Goal: Task Accomplishment & Management: Complete application form

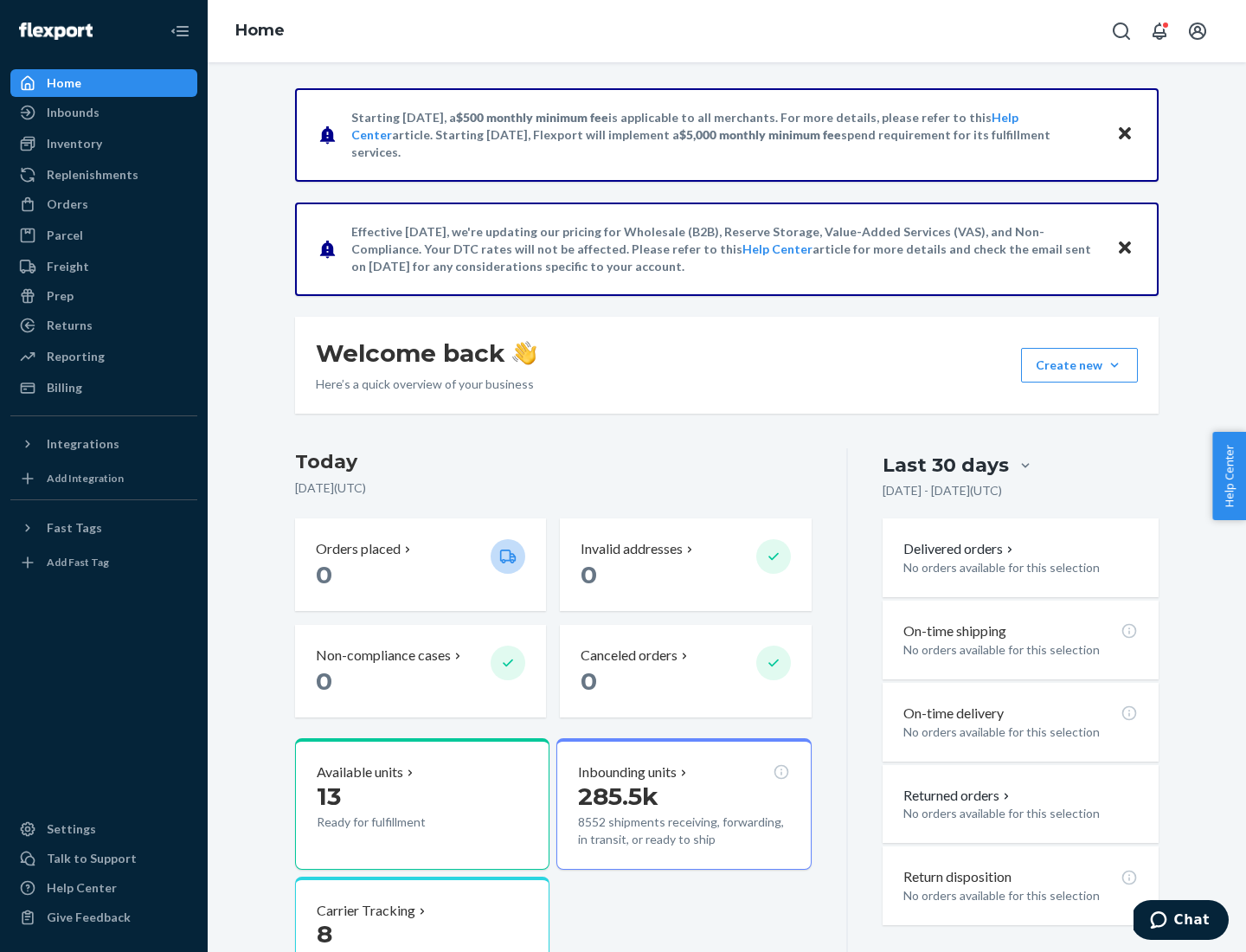
click at [1115, 365] on button "Create new Create new inbound Create new order Create new product" at bounding box center [1079, 365] width 117 height 34
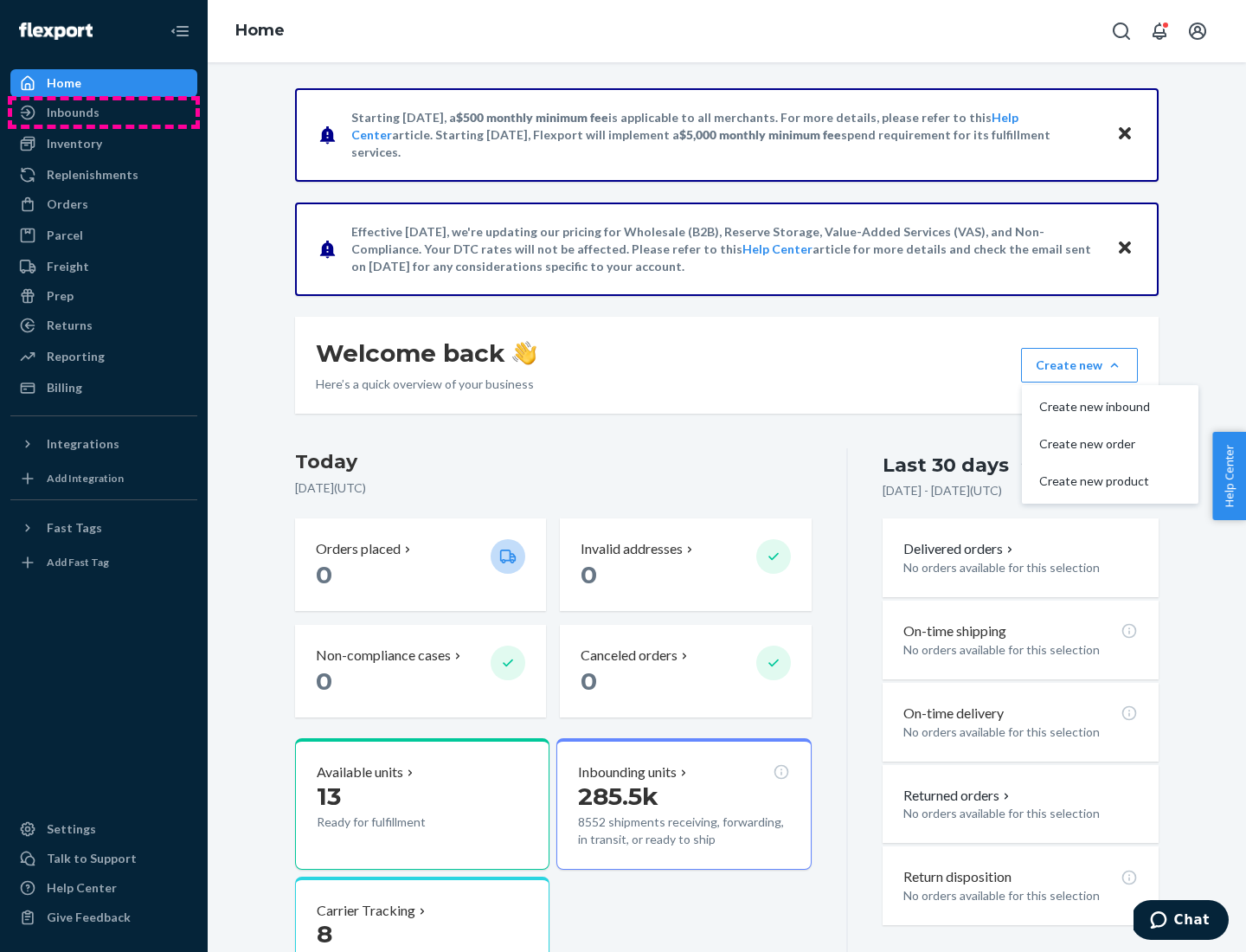
click at [104, 113] on div "Inbounds" at bounding box center [103, 113] width 183 height 24
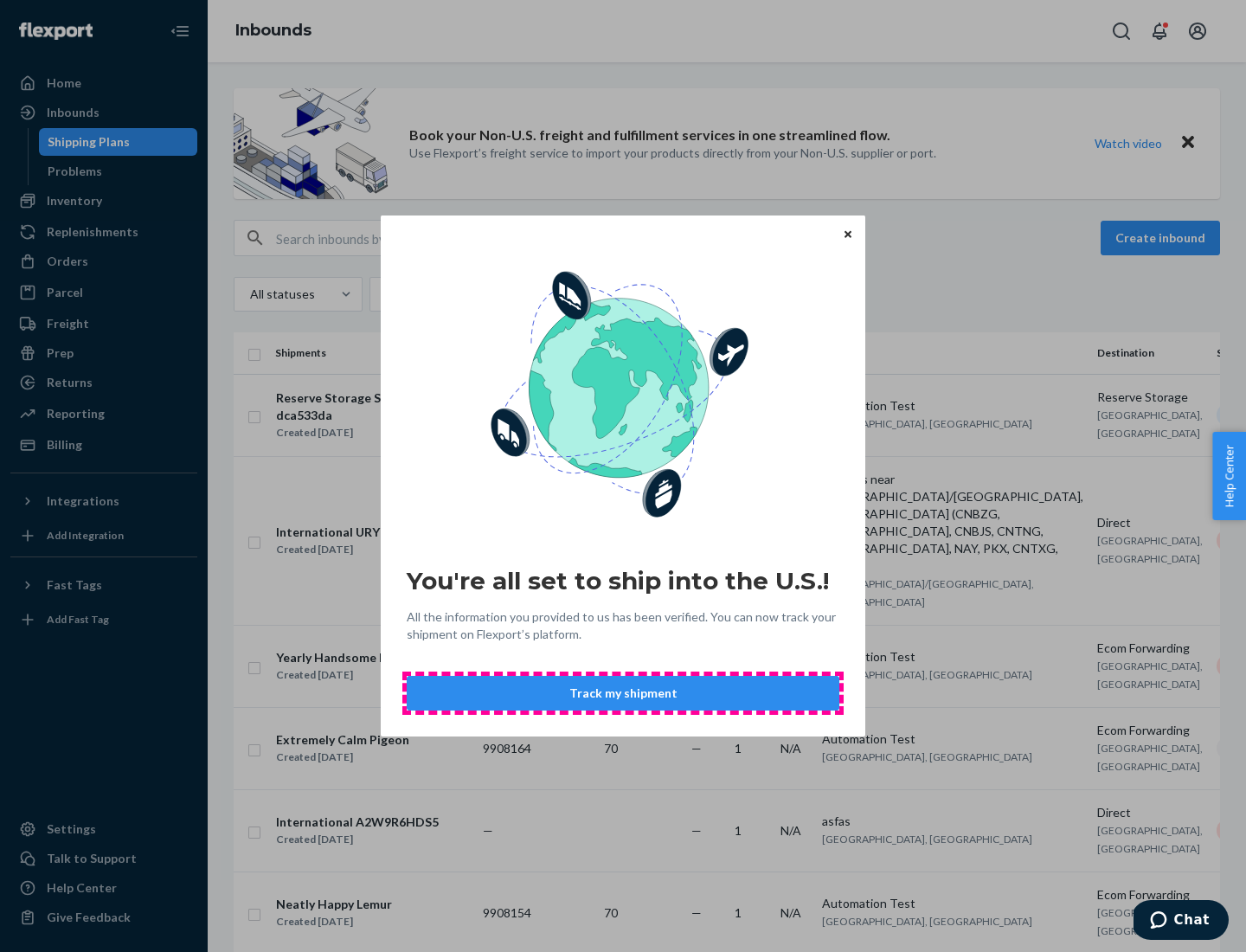
click at [623, 693] on button "Track my shipment" at bounding box center [623, 692] width 433 height 34
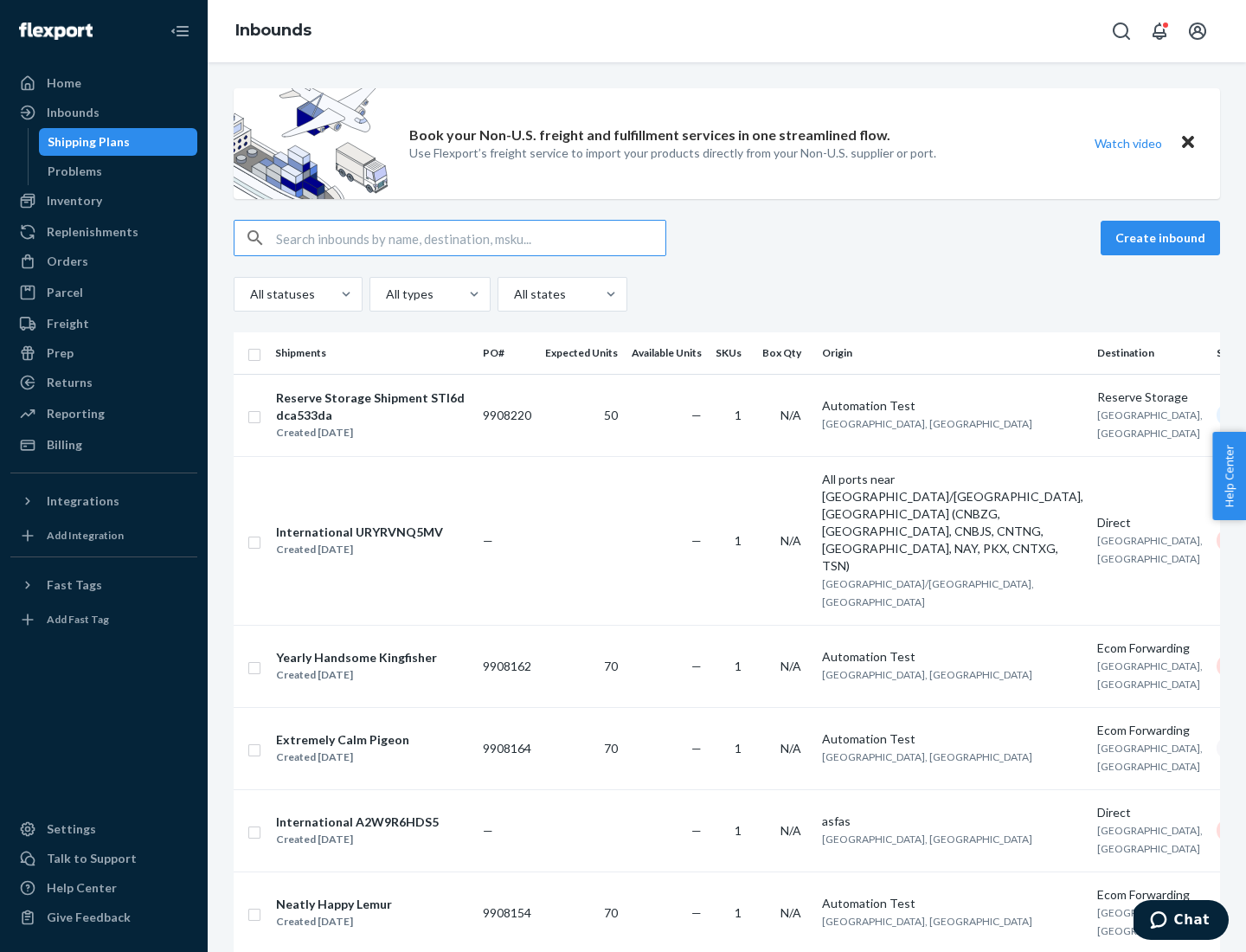
click at [1163, 238] on button "Create inbound" at bounding box center [1160, 237] width 119 height 34
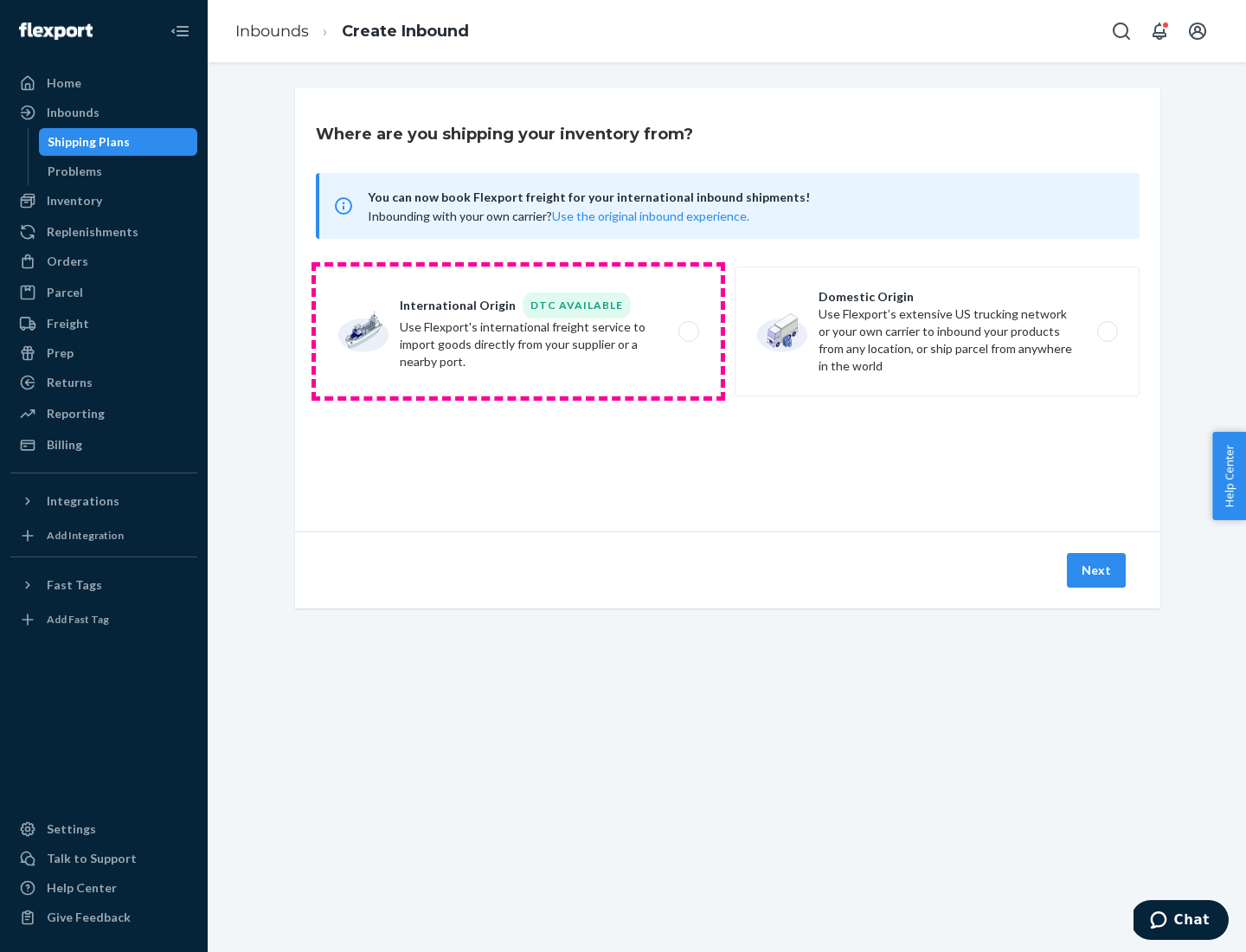
click at [518, 331] on label "International Origin DTC Available Use Flexport's international freight service…" at bounding box center [517, 330] width 405 height 129
click at [688, 331] on input "International Origin DTC Available Use Flexport's international freight service…" at bounding box center [693, 332] width 11 height 11
radio input "true"
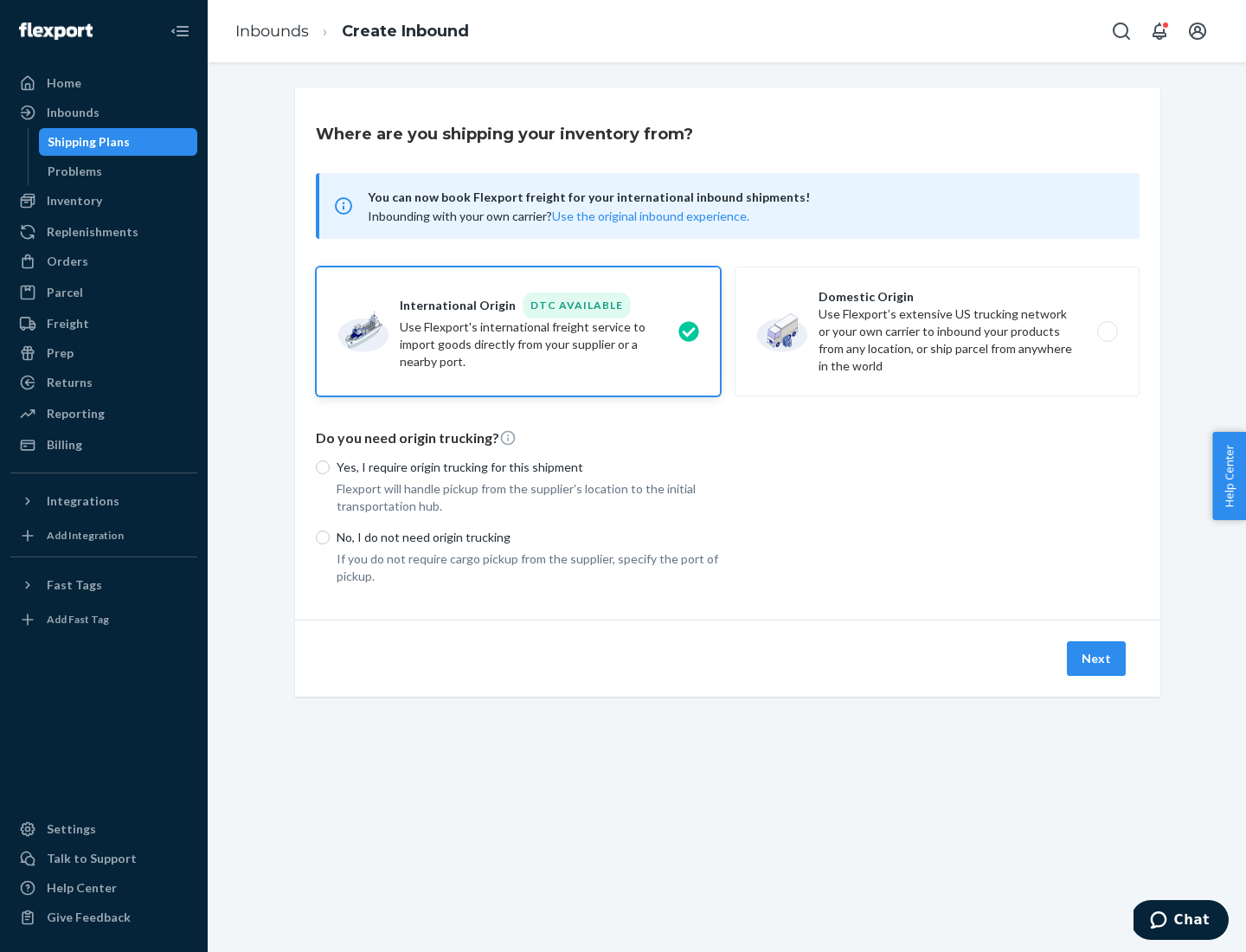
click at [529, 536] on p "No, I do not need origin trucking" at bounding box center [529, 537] width 384 height 18
click at [329, 536] on input "No, I do not need origin trucking" at bounding box center [322, 537] width 14 height 14
radio input "true"
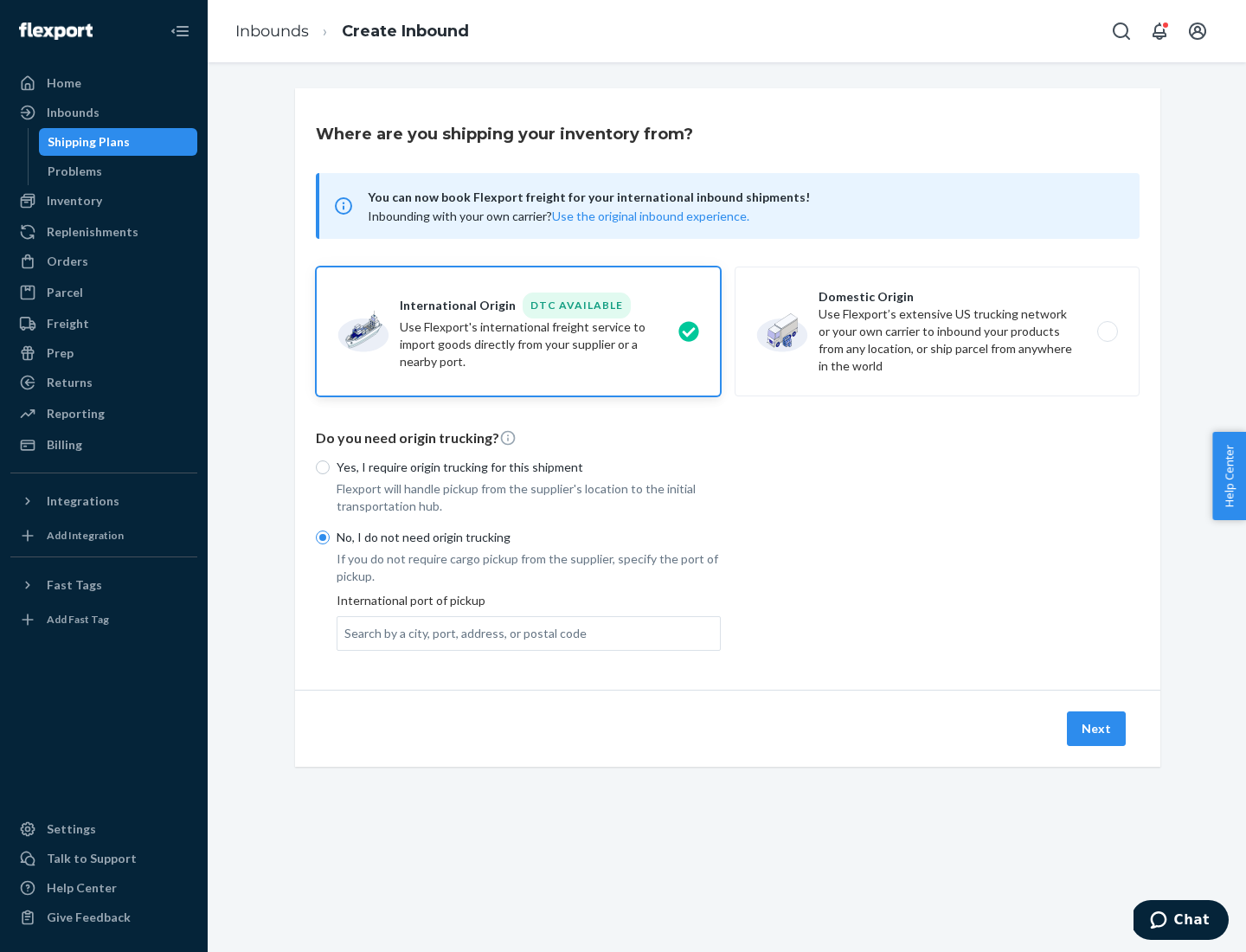
click at [462, 633] on div "Search by a city, port, address, or postal code" at bounding box center [465, 633] width 242 height 18
click at [346, 633] on input "Search by a city, port, address, or postal code" at bounding box center [345, 633] width 2 height 18
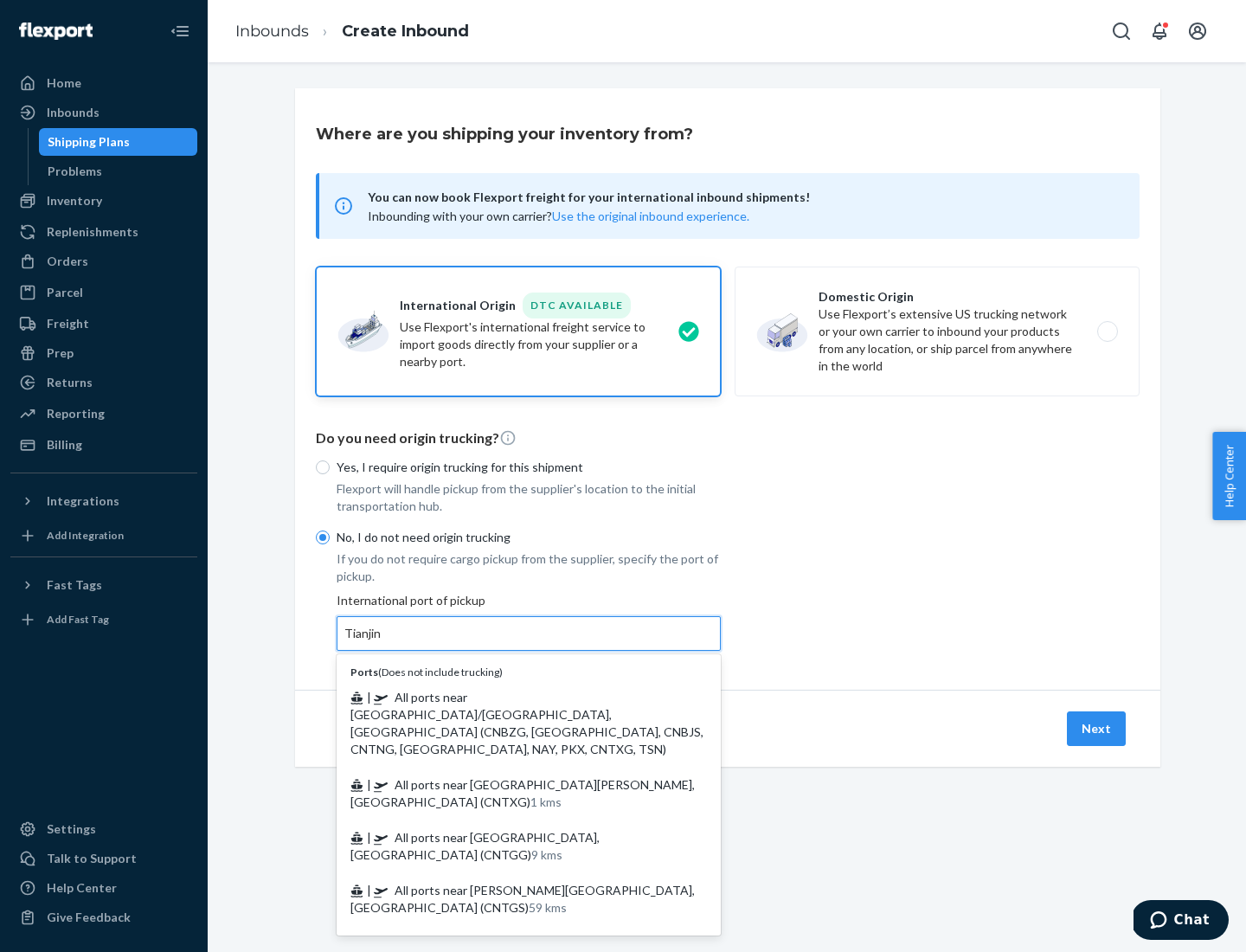
click at [512, 696] on span "| All ports near [GEOGRAPHIC_DATA]/[GEOGRAPHIC_DATA], [GEOGRAPHIC_DATA] (CNBZG,…" at bounding box center [527, 723] width 353 height 67
click at [382, 642] on input "Tianjin" at bounding box center [363, 633] width 38 height 18
type input "All ports near [GEOGRAPHIC_DATA]/[GEOGRAPHIC_DATA], [GEOGRAPHIC_DATA] (CNBZG, […"
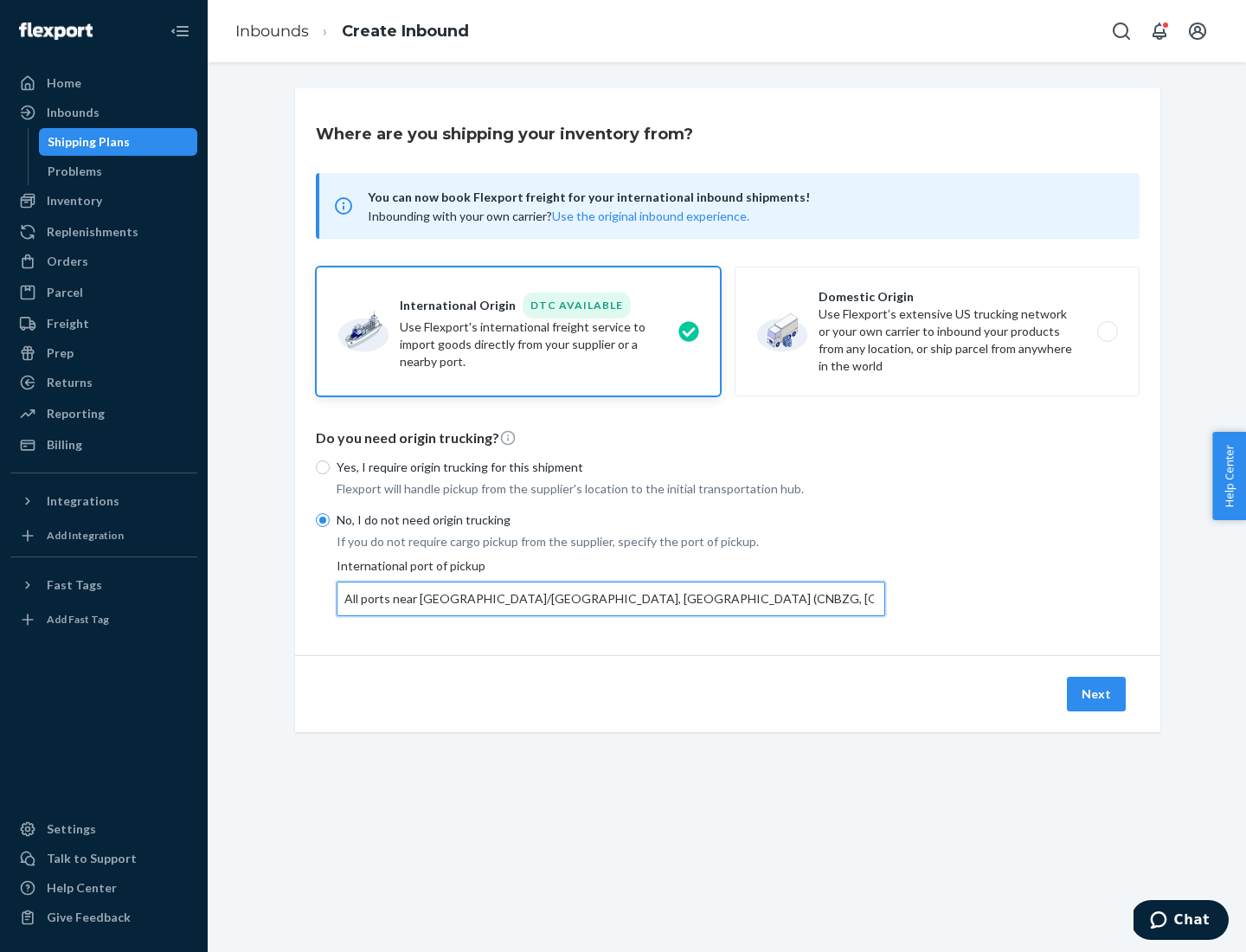
click at [1097, 693] on button "Next" at bounding box center [1095, 693] width 59 height 34
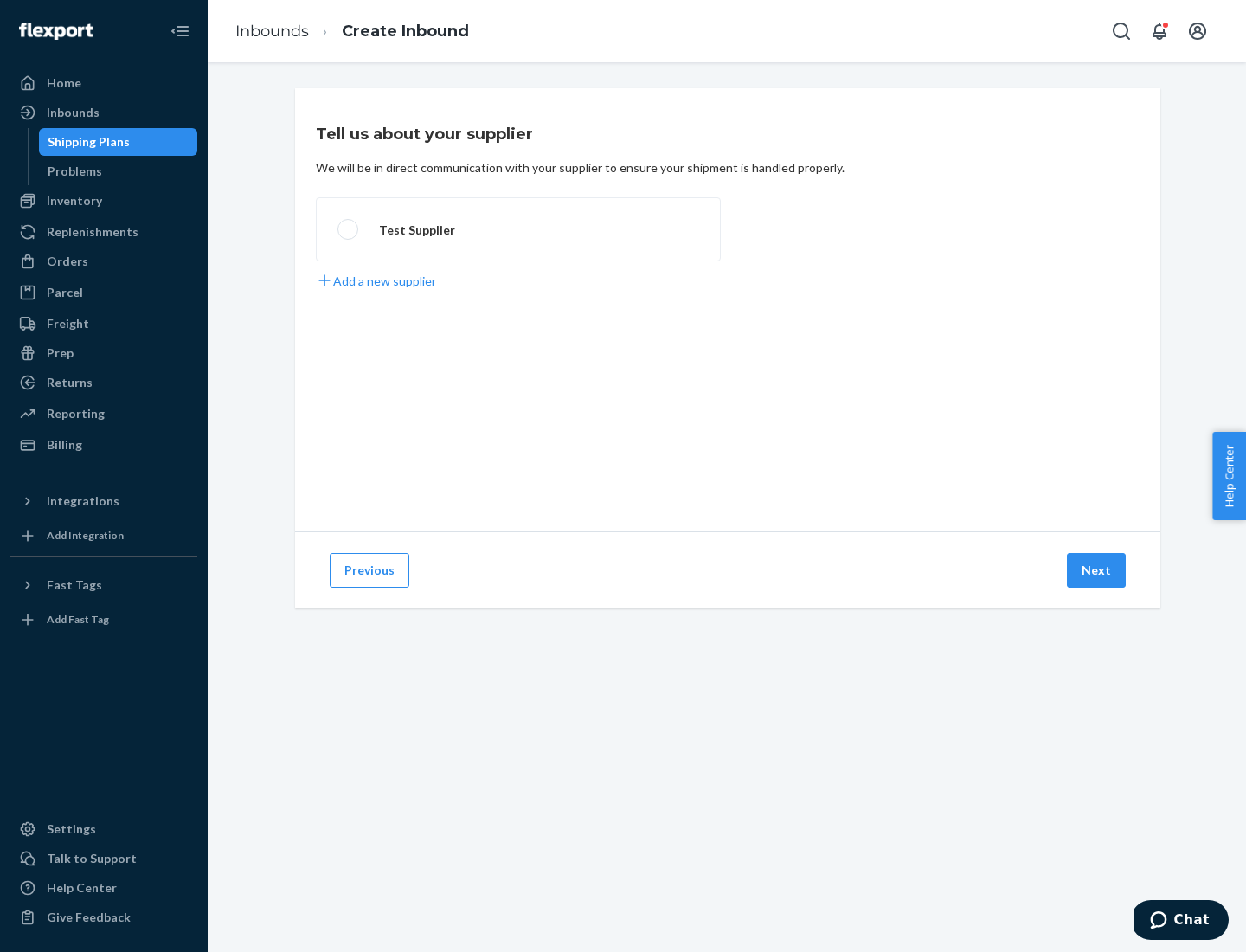
click at [518, 229] on label "Test Supplier" at bounding box center [517, 229] width 405 height 64
click at [349, 229] on input "Test Supplier" at bounding box center [343, 230] width 11 height 11
radio input "true"
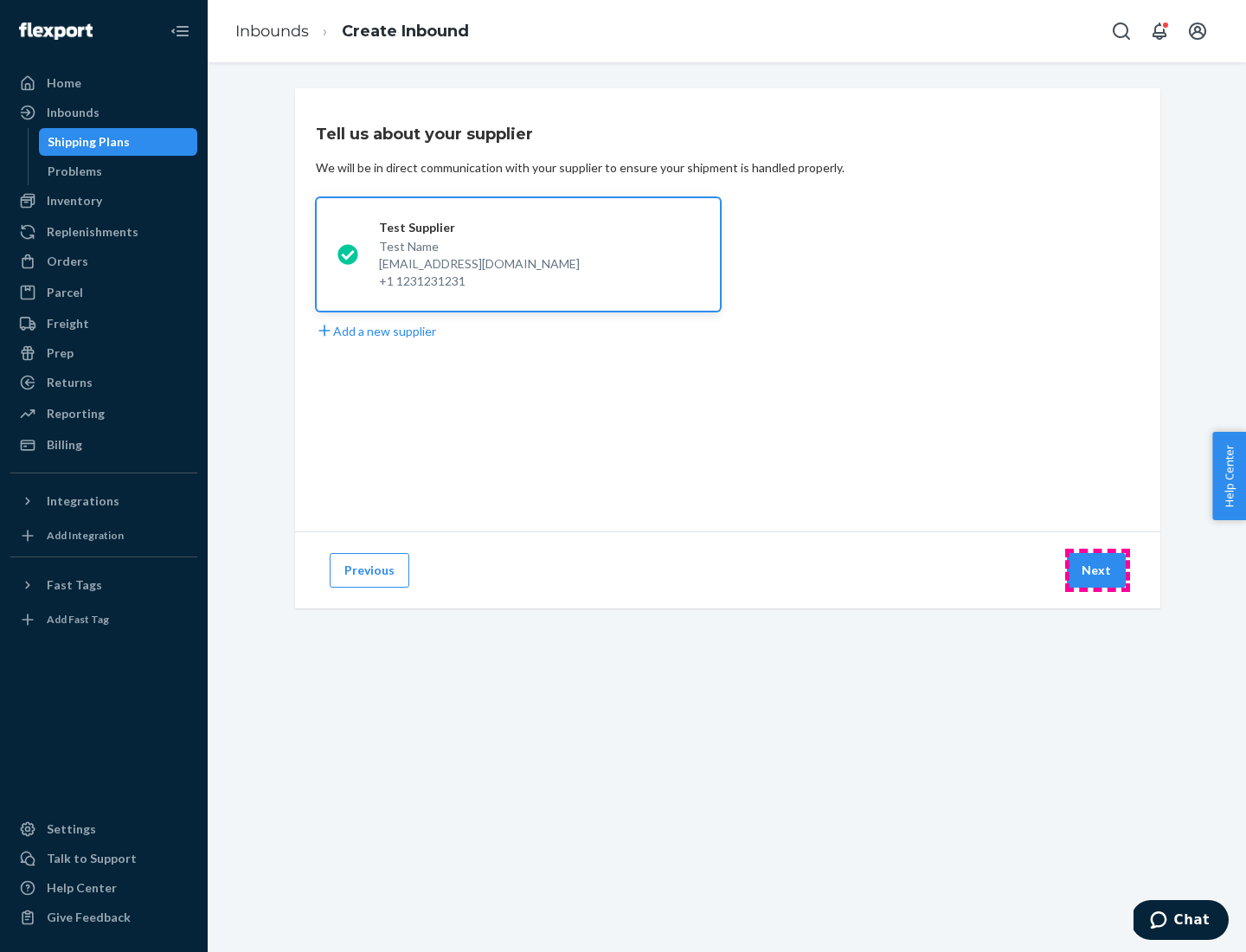
click at [1097, 570] on button "Next" at bounding box center [1095, 570] width 59 height 34
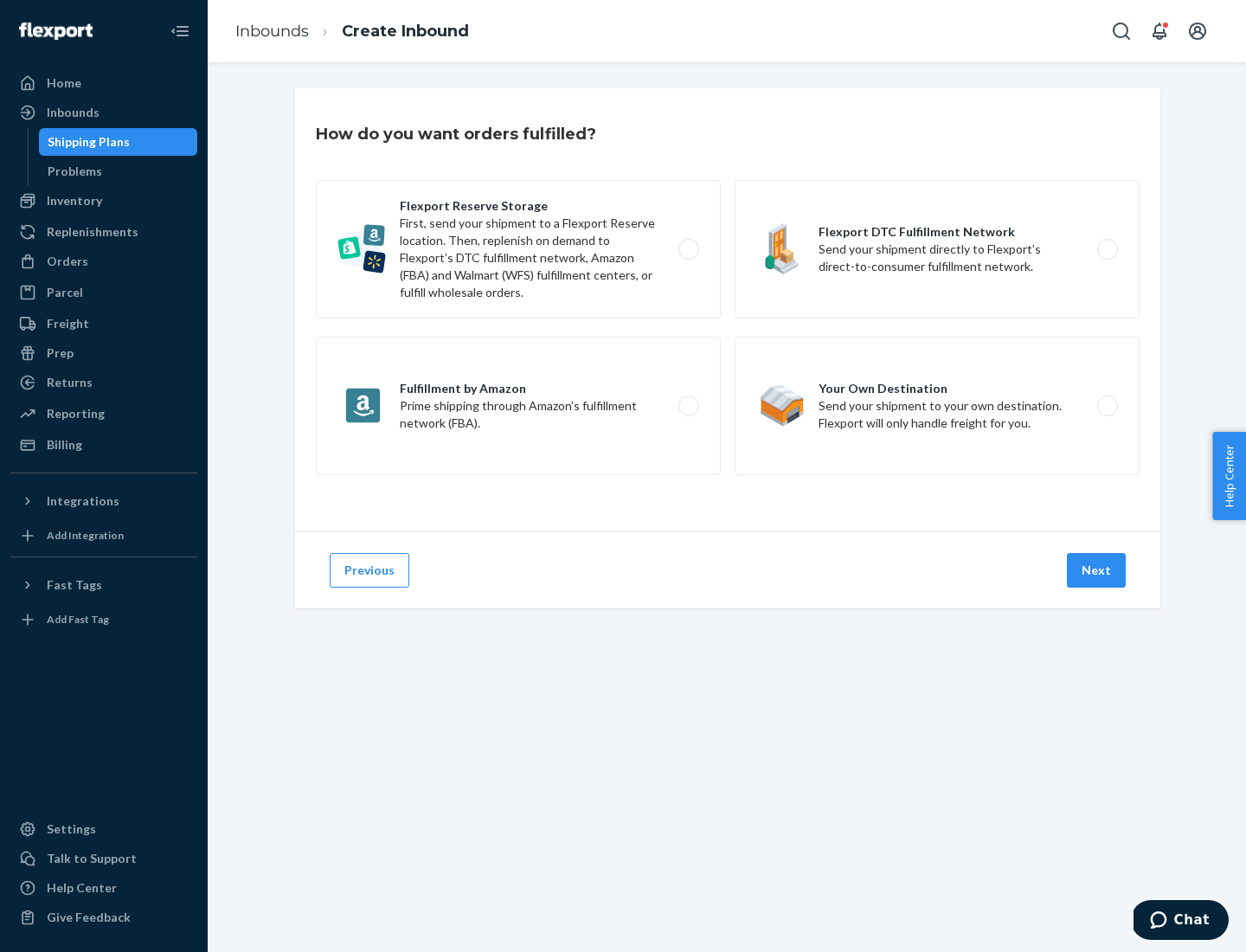
click at [728, 310] on div "Flexport Reserve Storage First, send your shipment to a Flexport Reserve locati…" at bounding box center [727, 329] width 824 height 300
click at [937, 249] on label "Flexport DTC Fulfillment Network Send your shipment directly to Flexport’s dire…" at bounding box center [936, 248] width 405 height 139
click at [1106, 249] on input "Flexport DTC Fulfillment Network Send your shipment directly to Flexport’s dire…" at bounding box center [1112, 249] width 11 height 11
radio input "true"
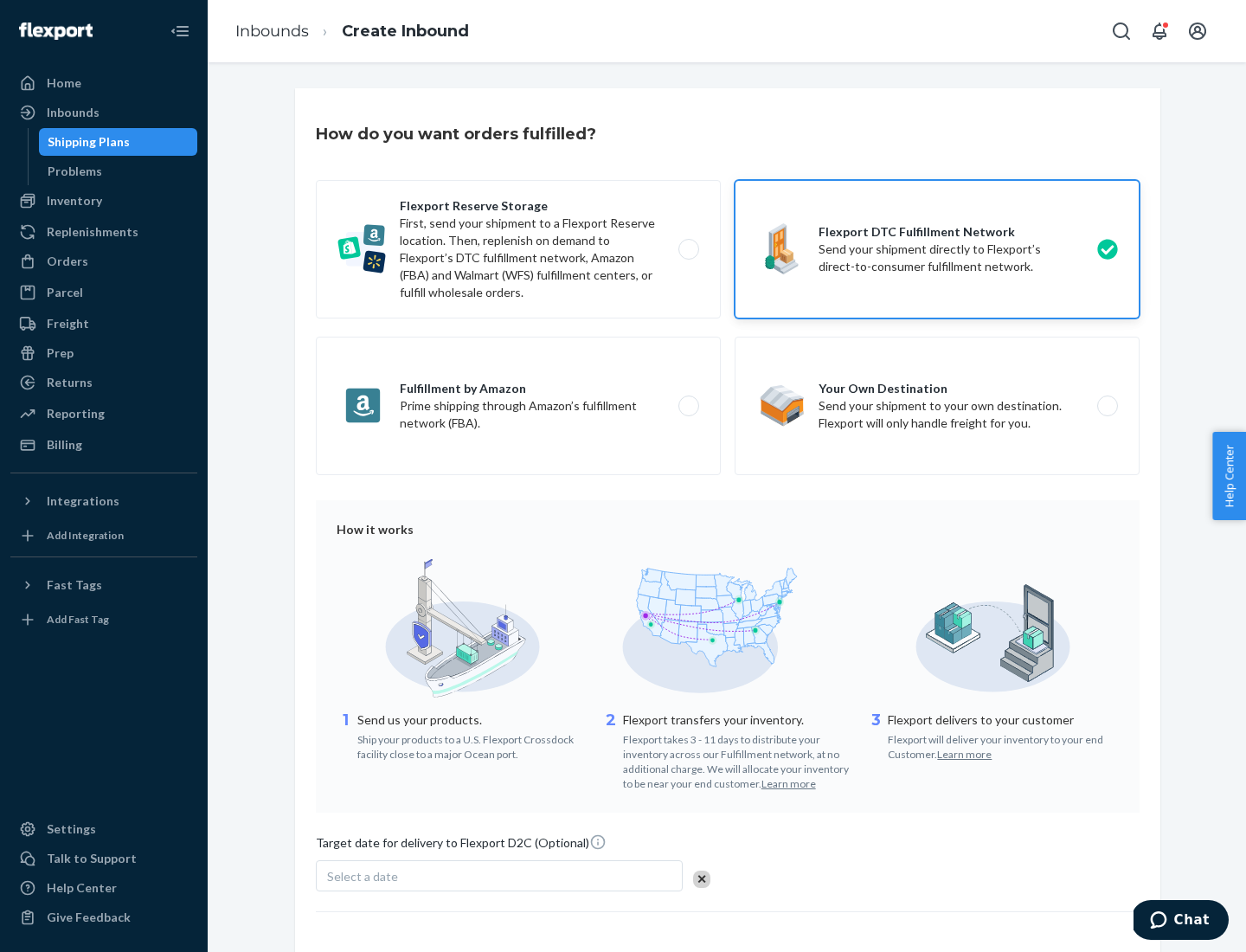
scroll to position [127, 0]
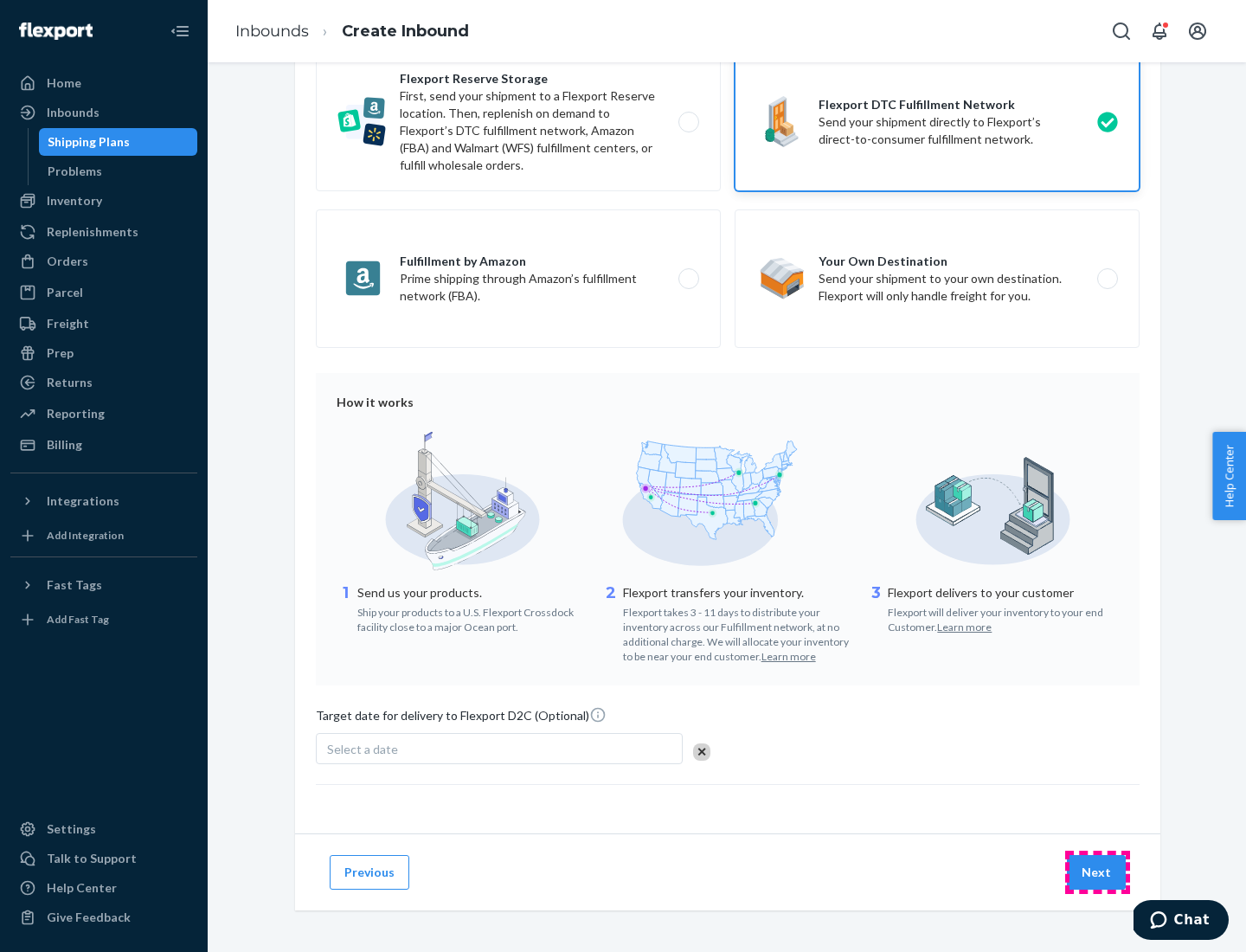
click at [1097, 871] on button "Next" at bounding box center [1095, 872] width 59 height 34
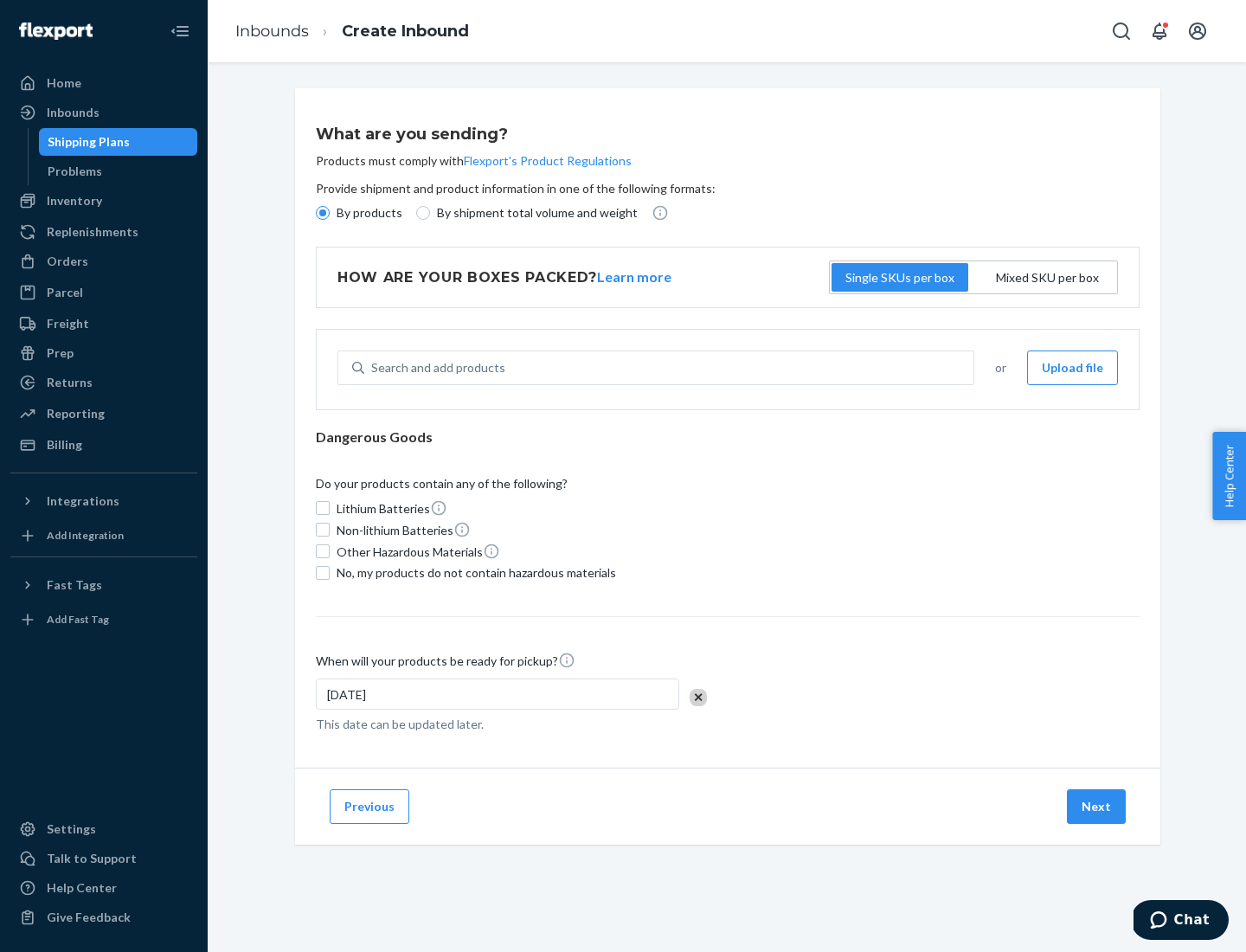
click at [368, 213] on p "By products" at bounding box center [369, 212] width 66 height 18
click at [329, 213] on input "By products" at bounding box center [322, 212] width 14 height 14
click at [435, 368] on div "Search and add products" at bounding box center [438, 368] width 134 height 18
click at [373, 368] on input "Search and add products" at bounding box center [372, 368] width 2 height 18
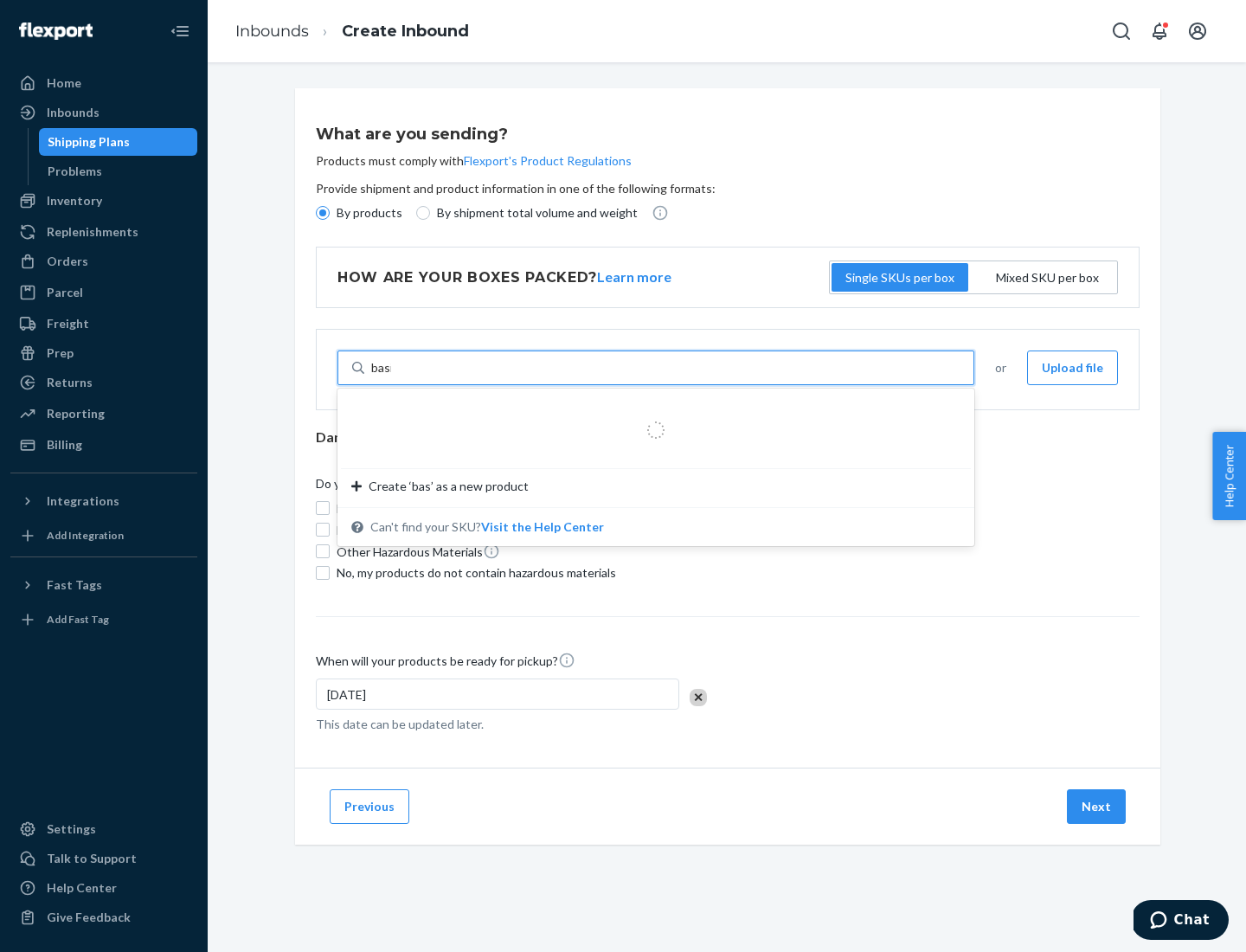
type input "basic"
click at [650, 409] on div "Basic Test Product 1" at bounding box center [649, 409] width 596 height 18
click at [400, 376] on input "basic" at bounding box center [385, 368] width 29 height 18
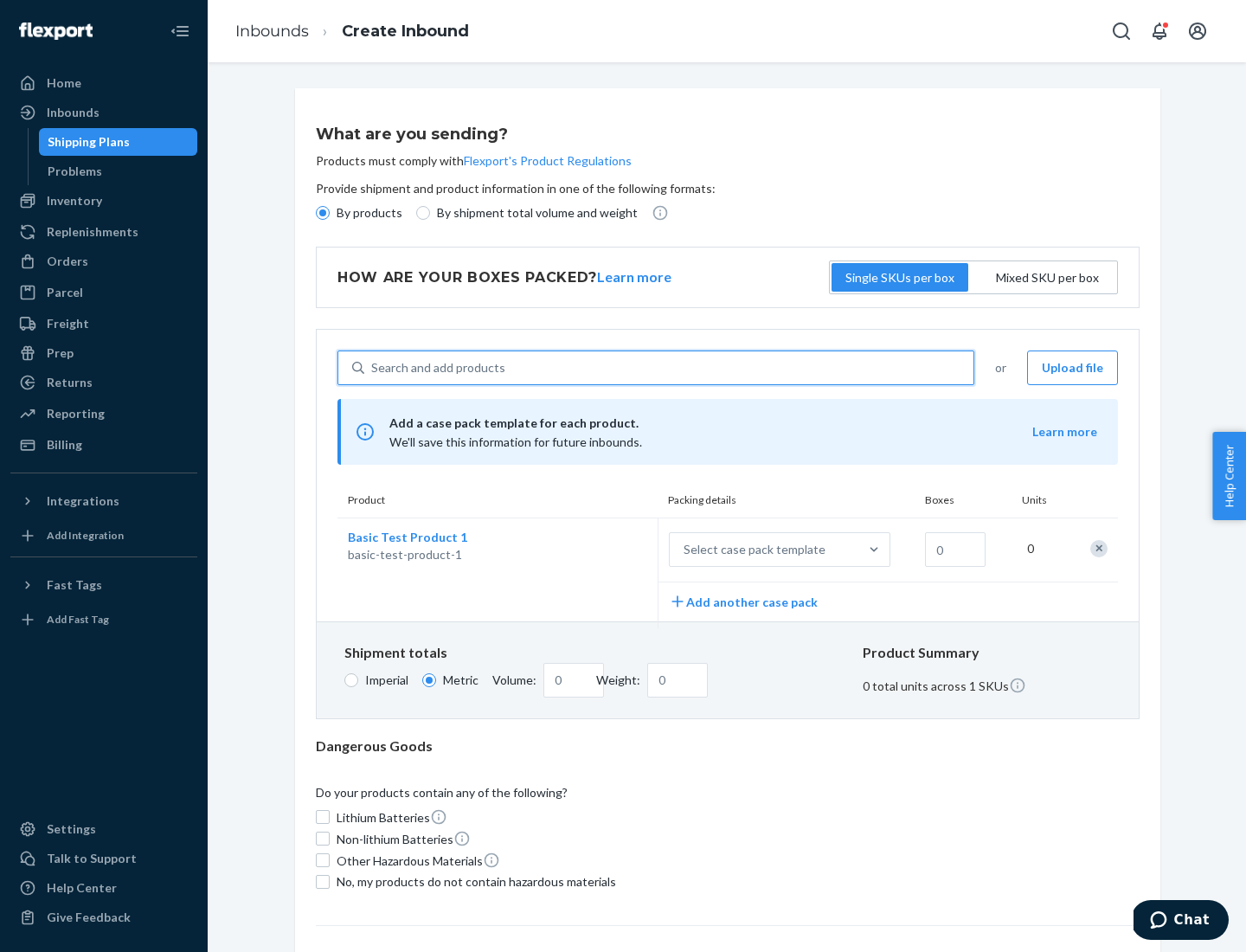
scroll to position [43, 0]
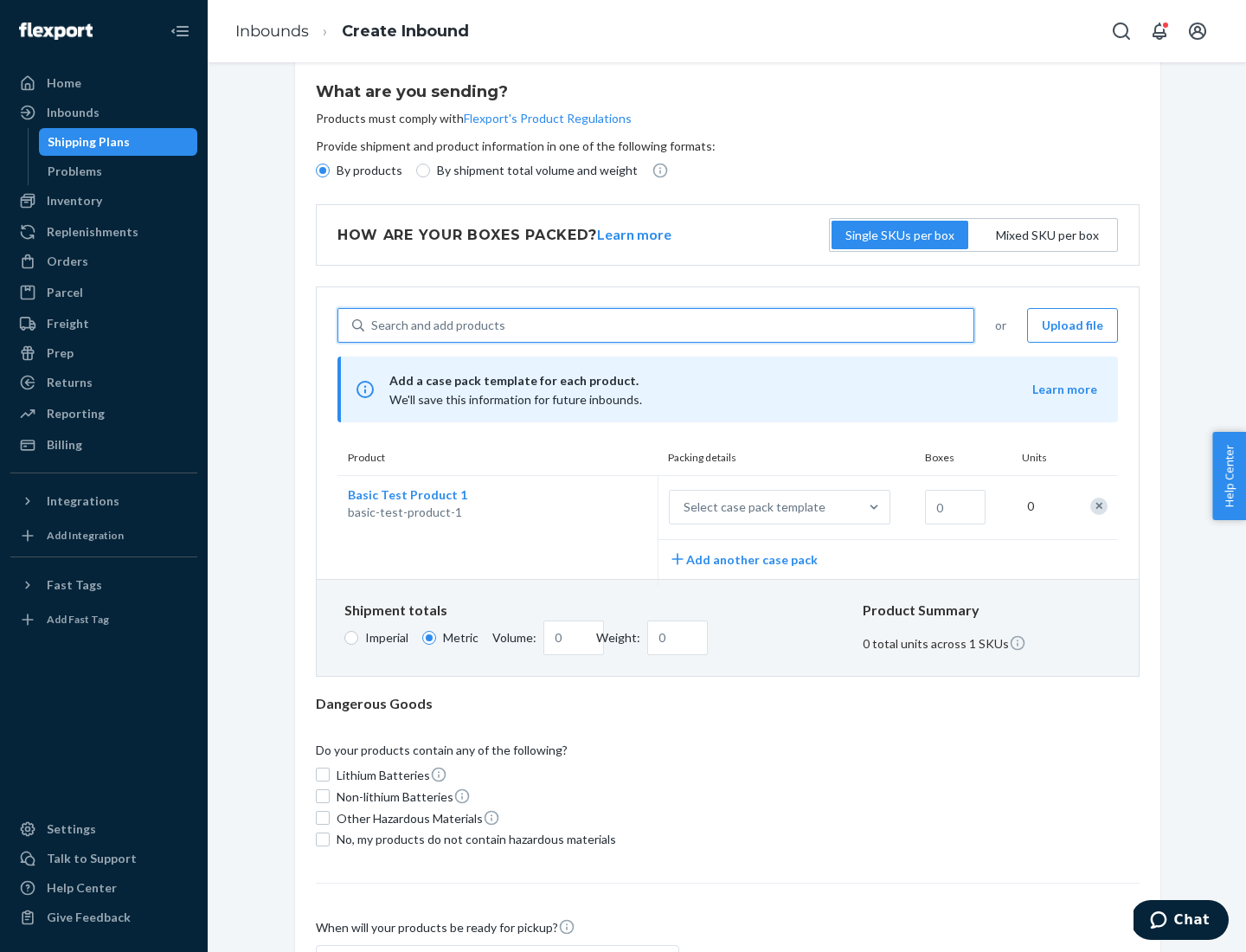
click at [751, 507] on div "Select case pack template" at bounding box center [755, 507] width 141 height 18
click at [597, 507] on input "Select case pack template" at bounding box center [597, 507] width 0 height 0
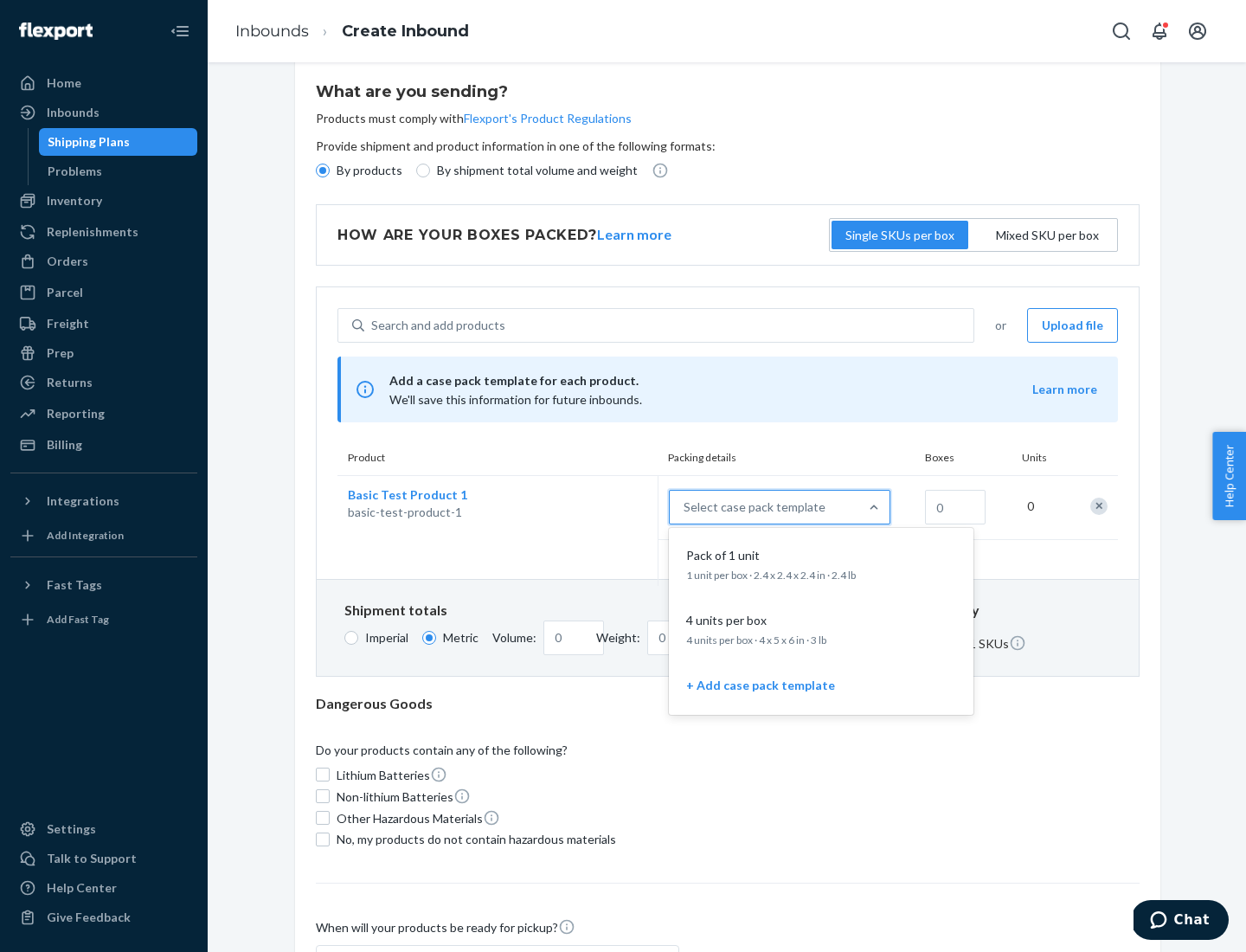
scroll to position [100, 0]
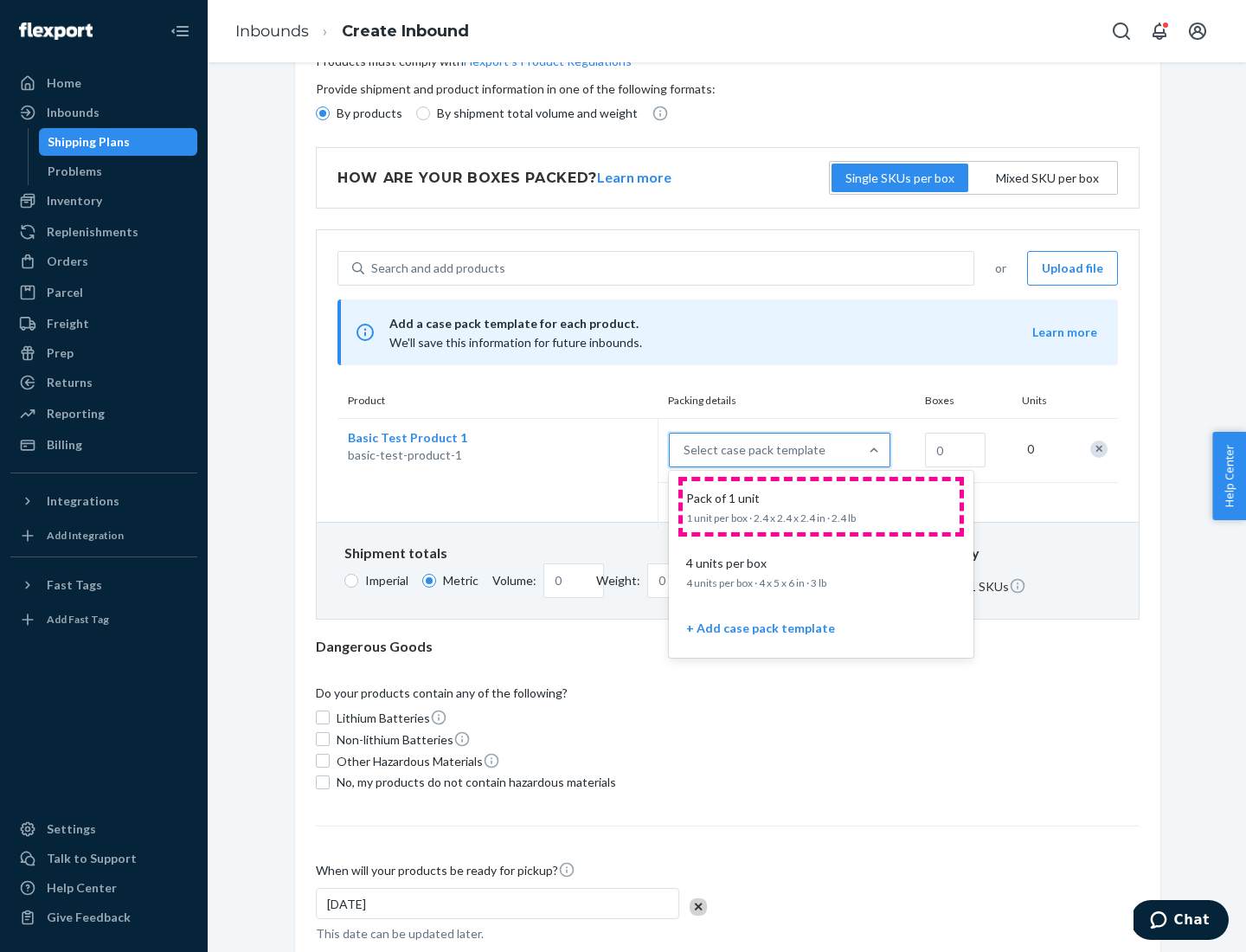
click at [821, 506] on div "Pack of 1 unit" at bounding box center [818, 498] width 277 height 18
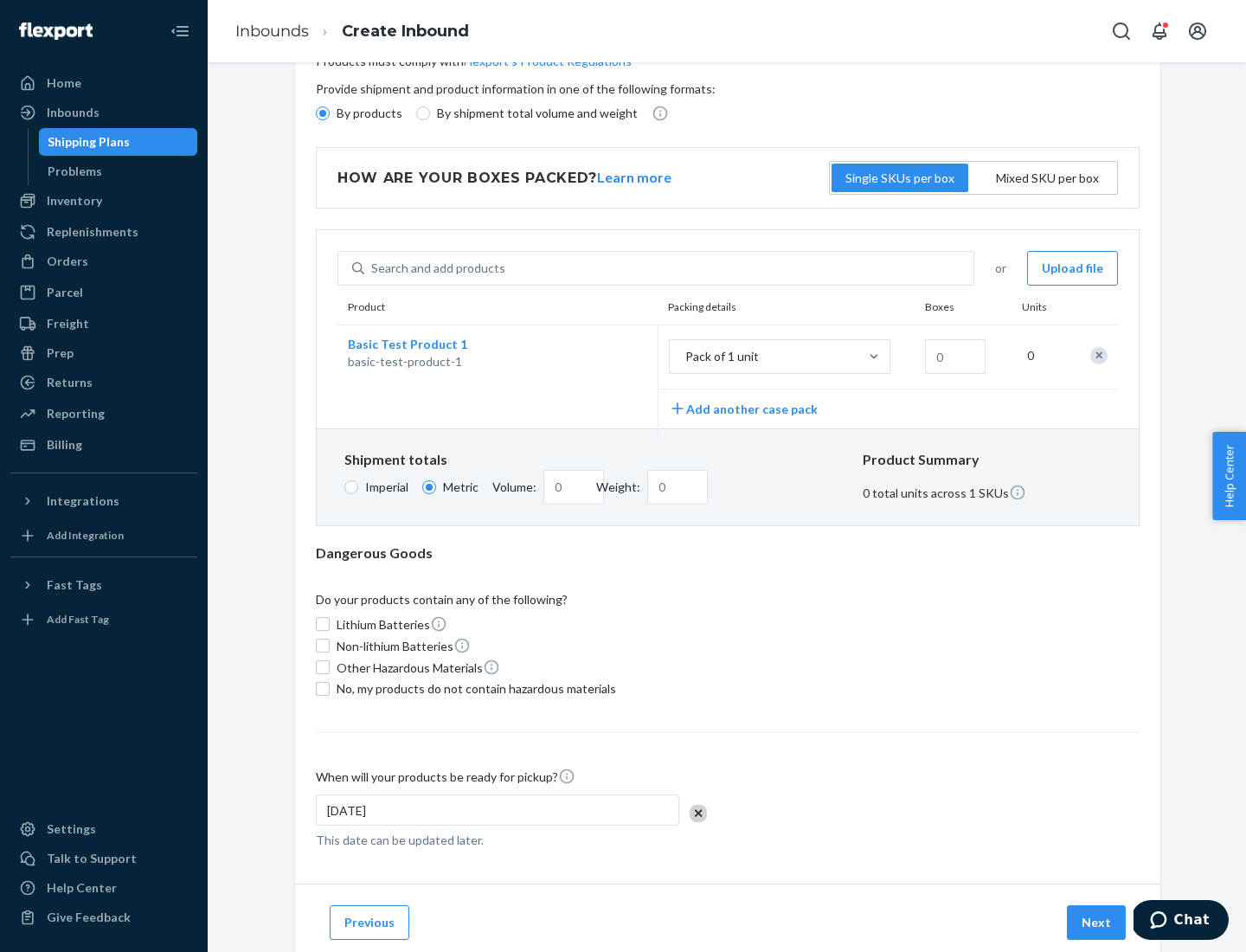
scroll to position [0, 0]
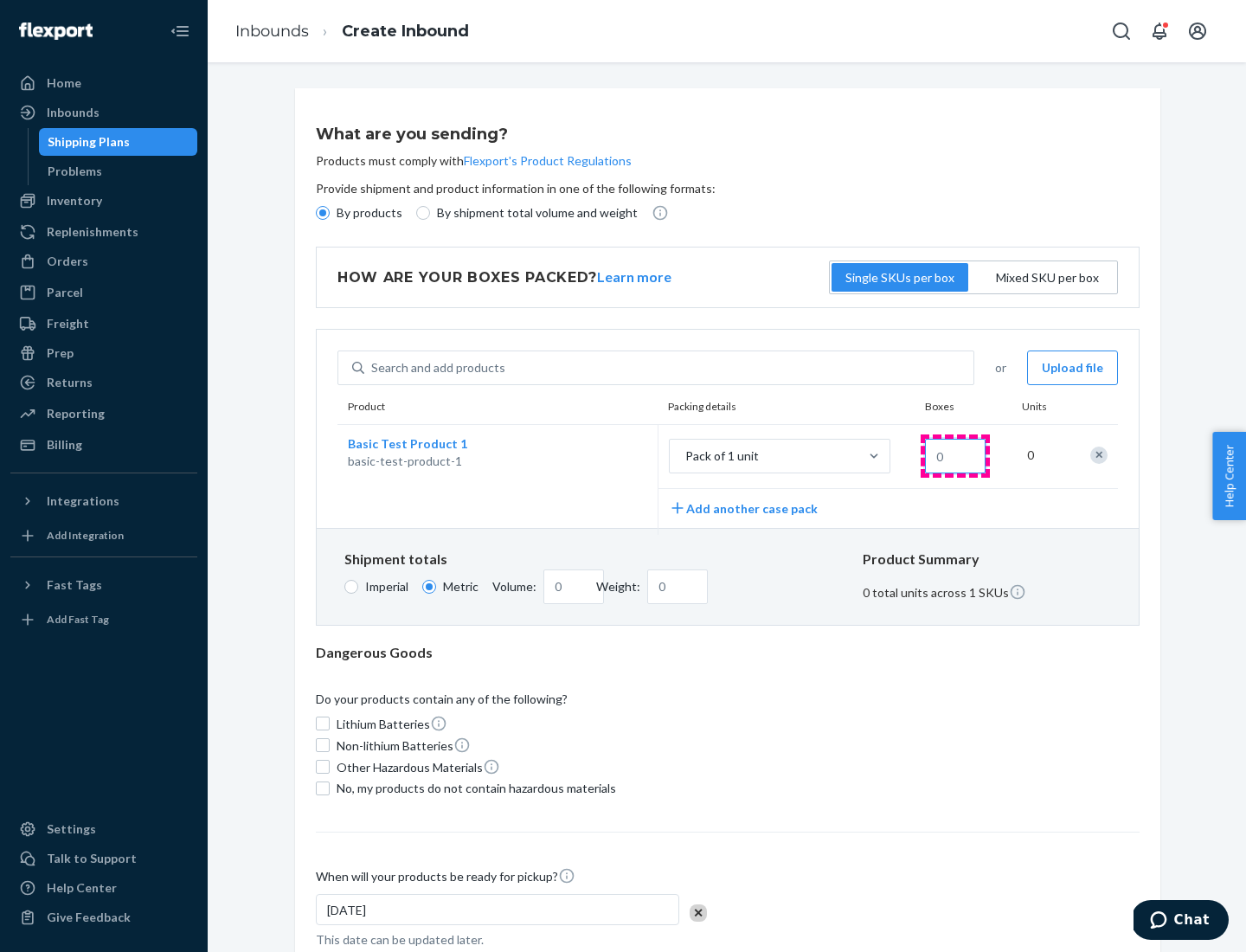
type input "1.09"
type input "1"
type input "10.89"
type input "10"
type input "0.02"
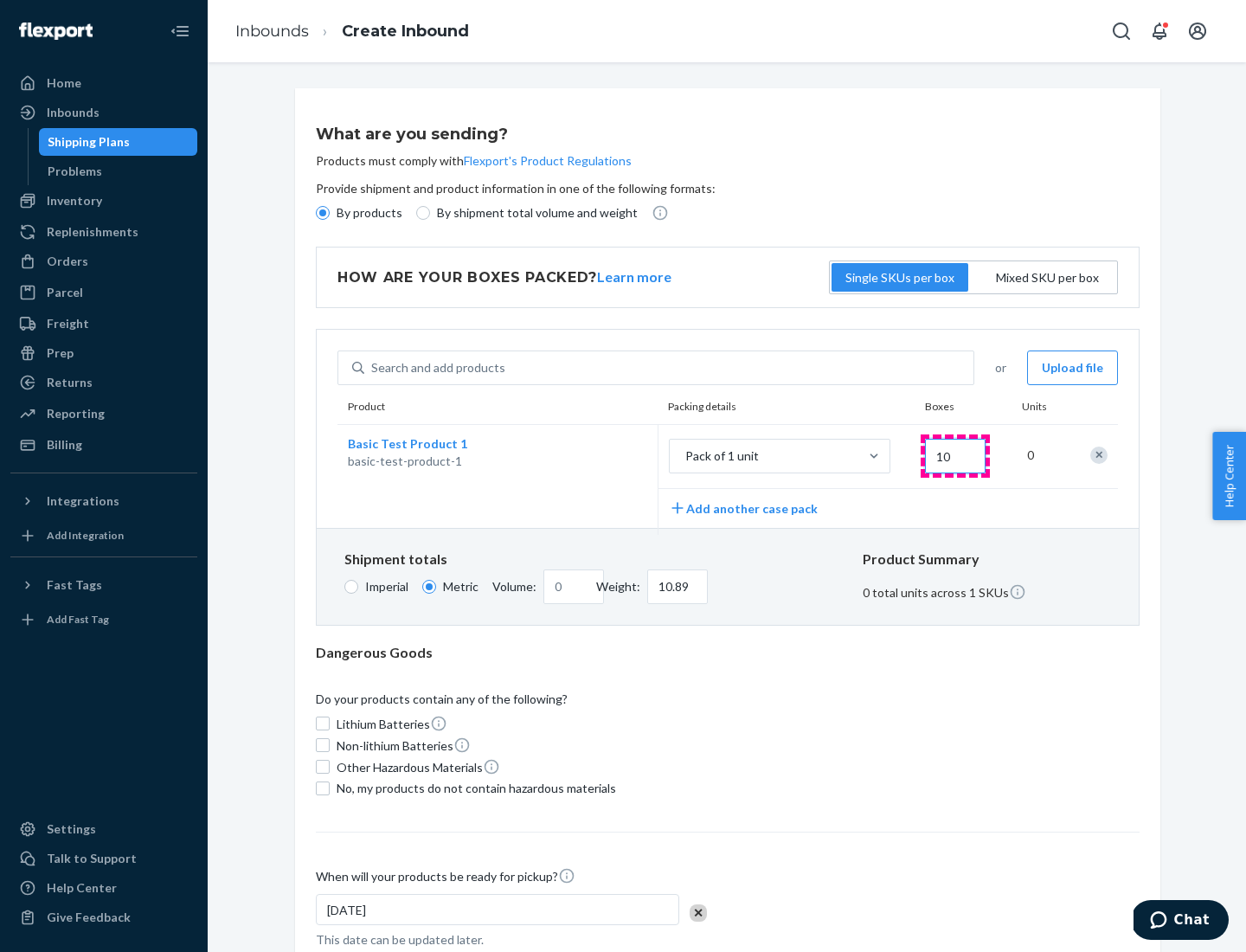
type input "108.86"
type input "100"
type input "0.23"
type input "1088.62"
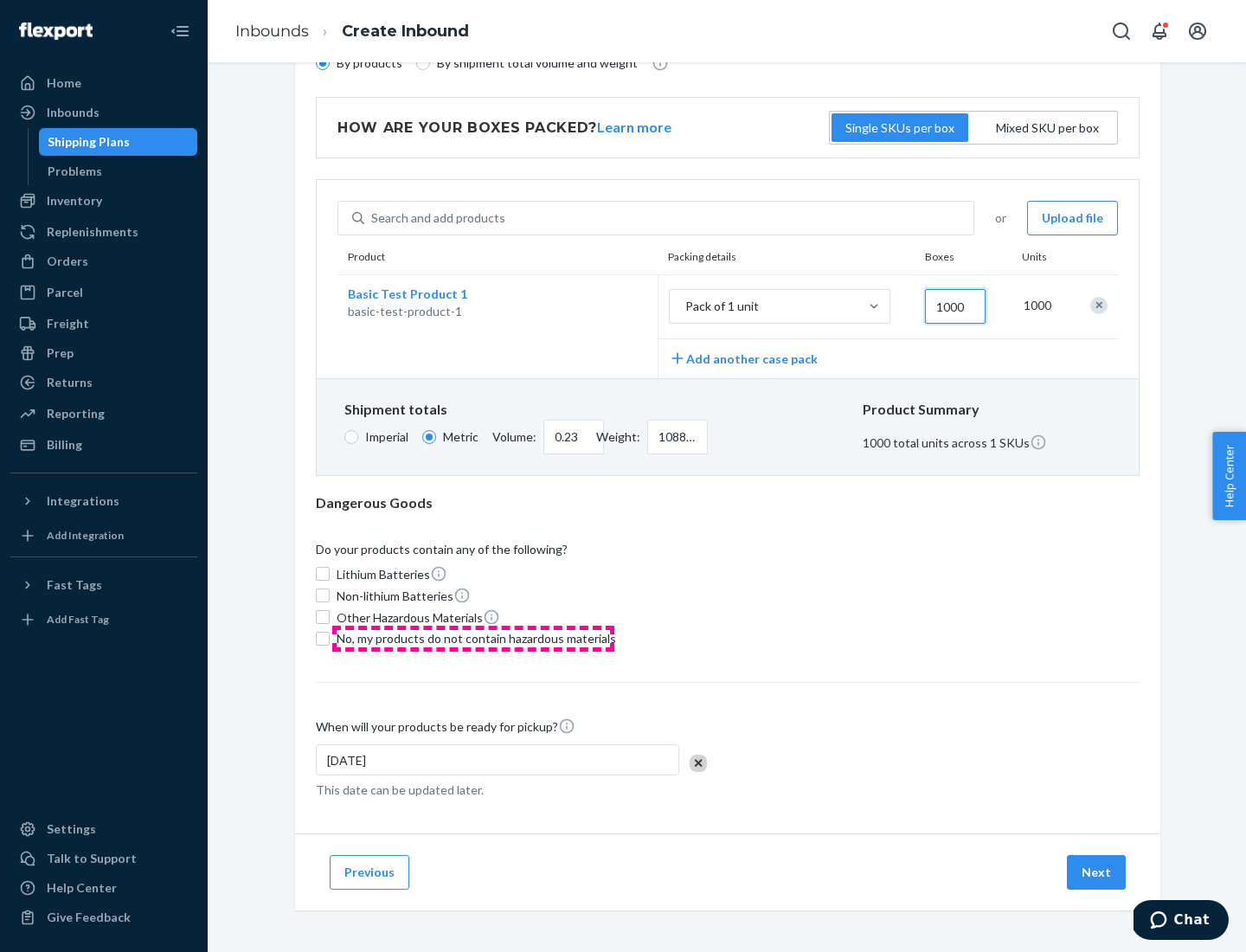
type input "1000"
click at [474, 637] on span "No, my products do not contain hazardous materials" at bounding box center [476, 638] width 279 height 18
click at [329, 637] on input "No, my products do not contain hazardous materials" at bounding box center [322, 638] width 14 height 14
checkbox input "true"
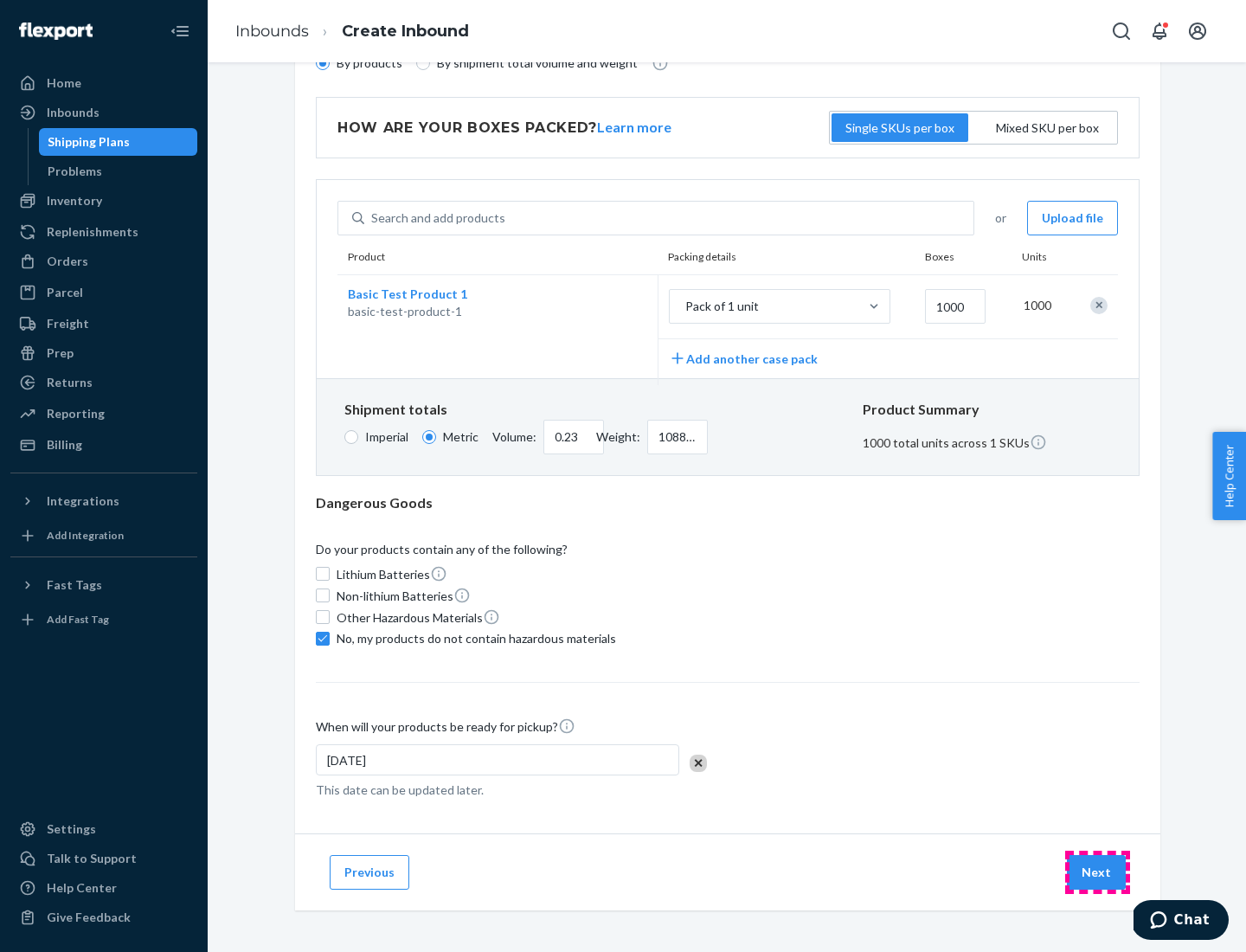
click at [1097, 871] on button "Next" at bounding box center [1095, 872] width 59 height 34
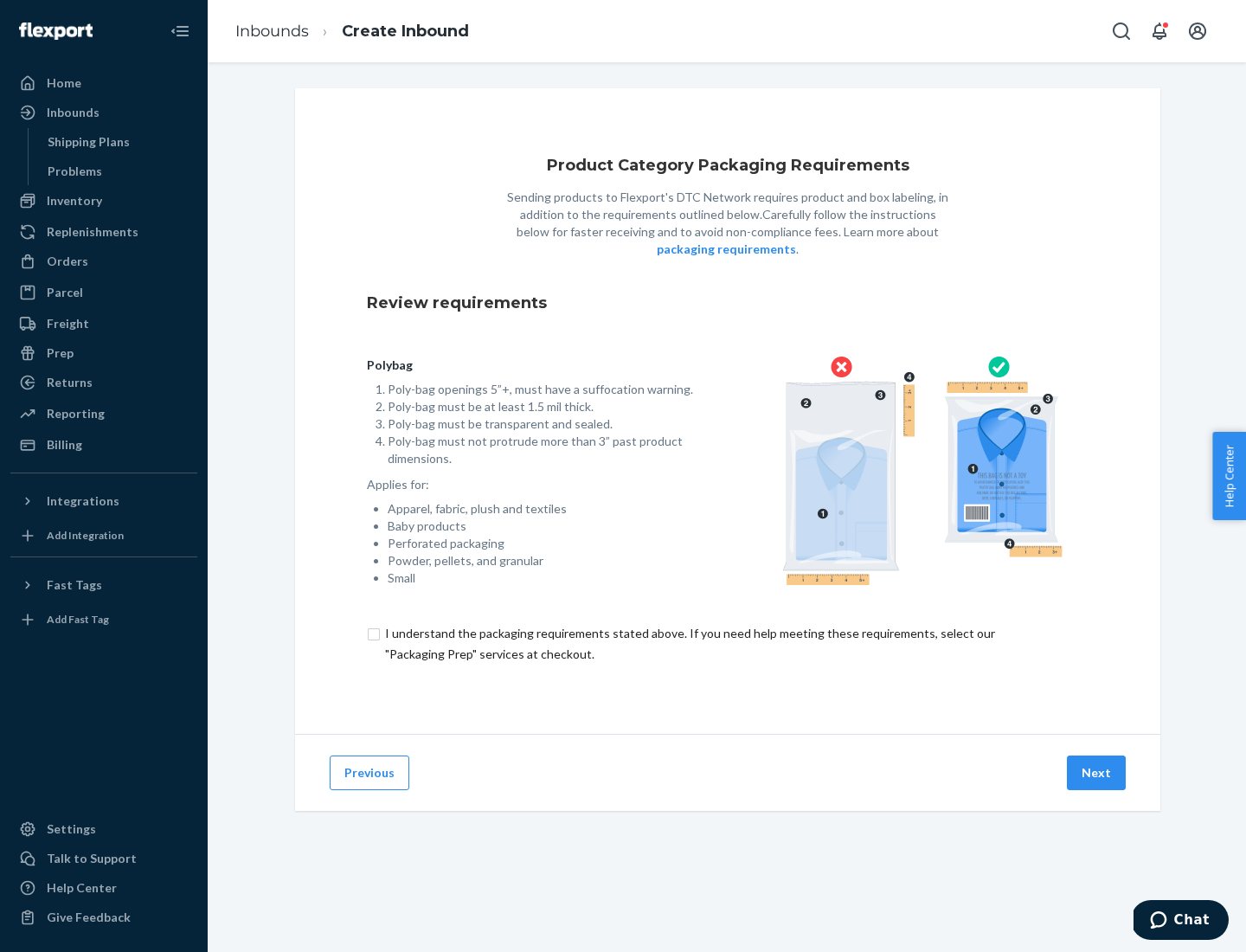
click at [728, 643] on input "checkbox" at bounding box center [727, 643] width 721 height 42
checkbox input "true"
click at [1097, 771] on button "Next" at bounding box center [1095, 772] width 59 height 34
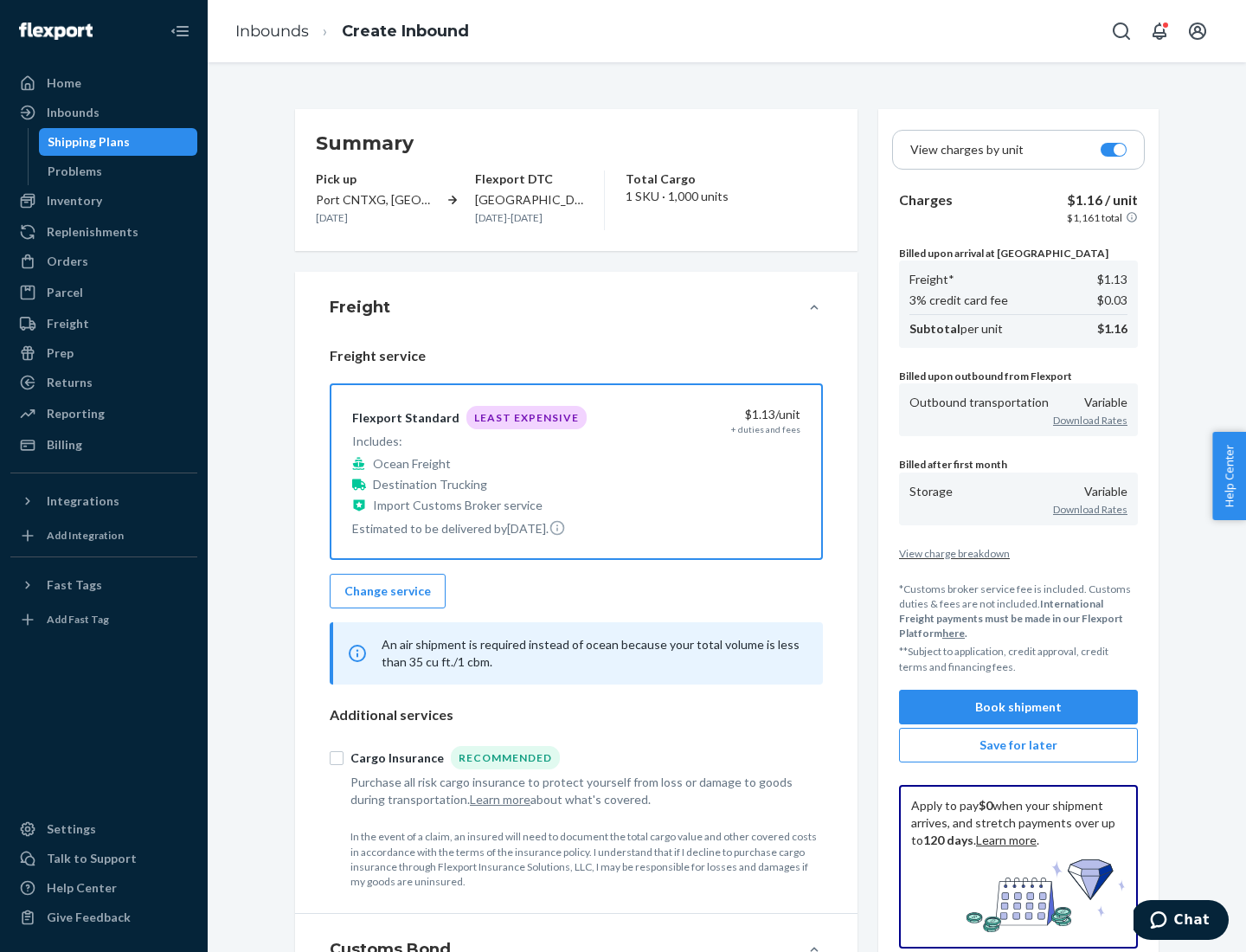
scroll to position [200, 0]
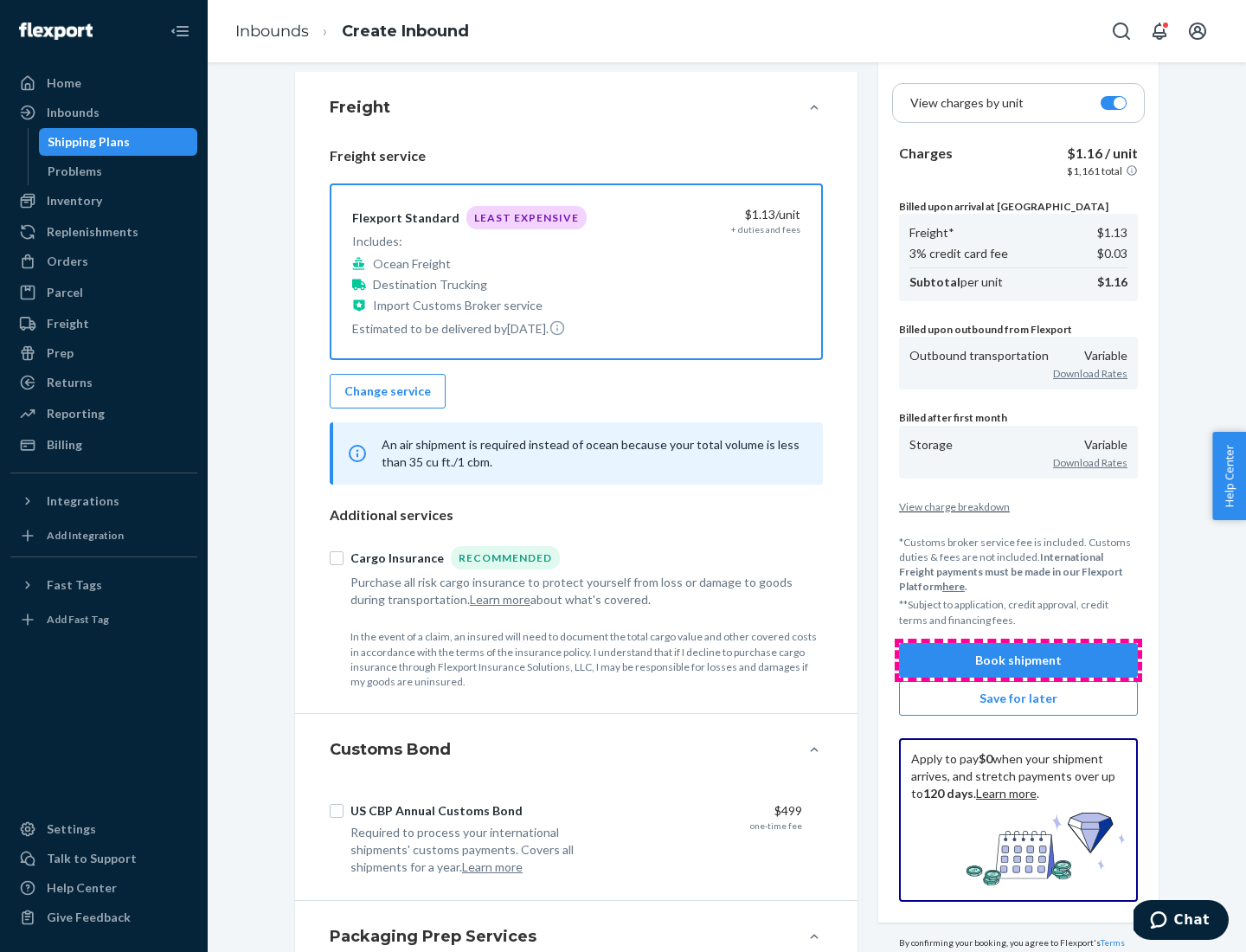
click at [1018, 659] on button "Book shipment" at bounding box center [1018, 660] width 239 height 34
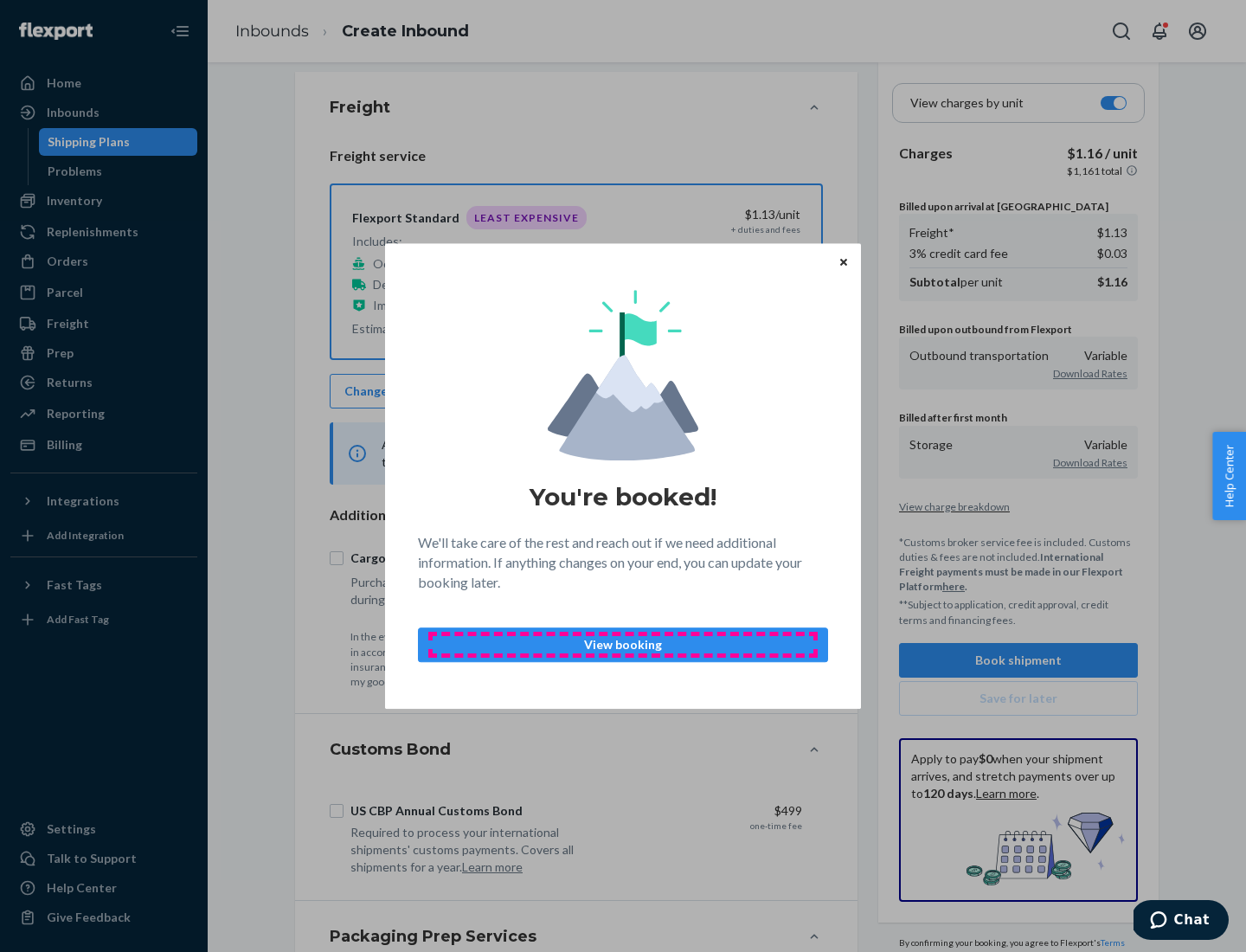
click at [623, 644] on p "View booking" at bounding box center [623, 644] width 381 height 18
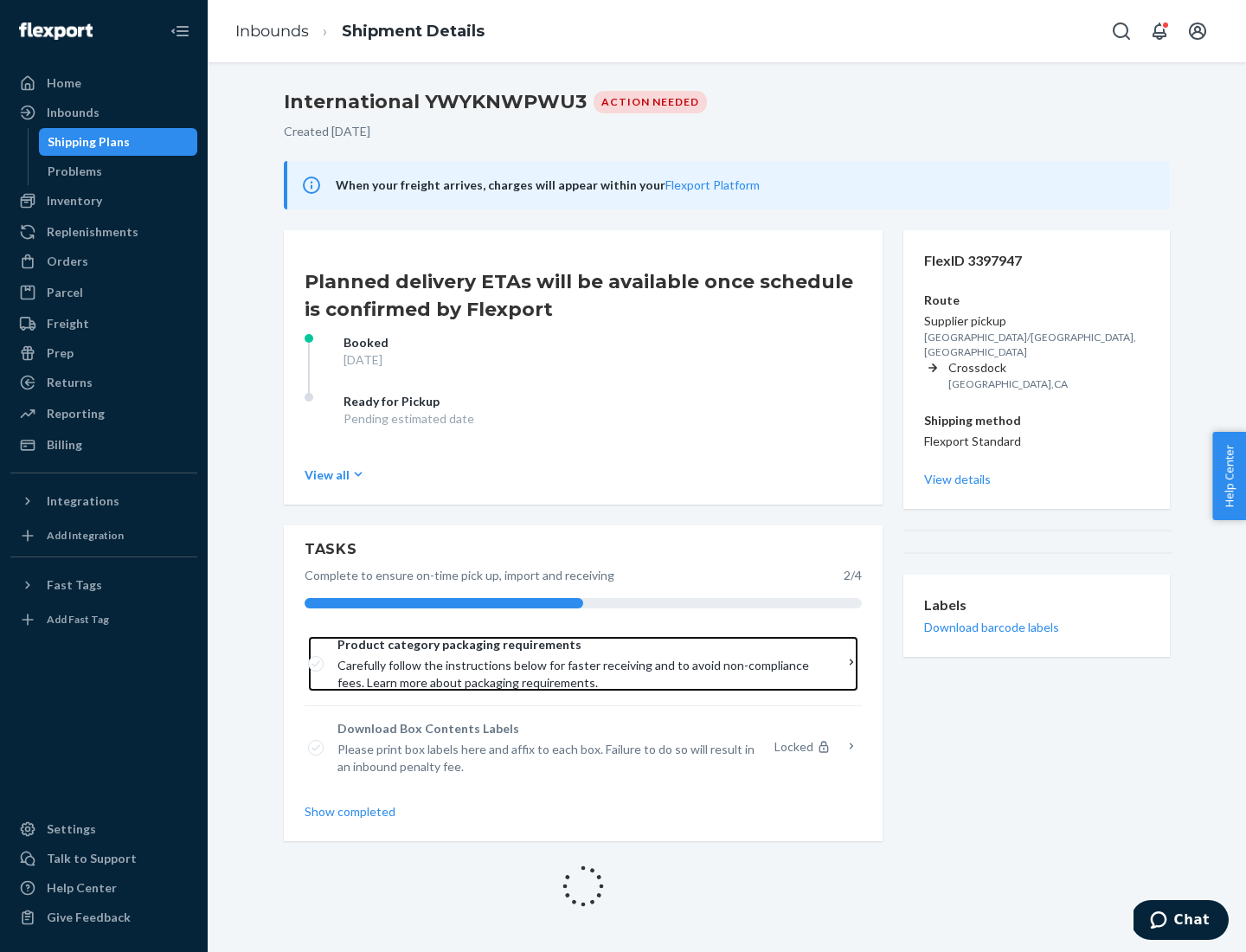
click at [577, 645] on span "Product category packaging requirements" at bounding box center [577, 644] width 479 height 18
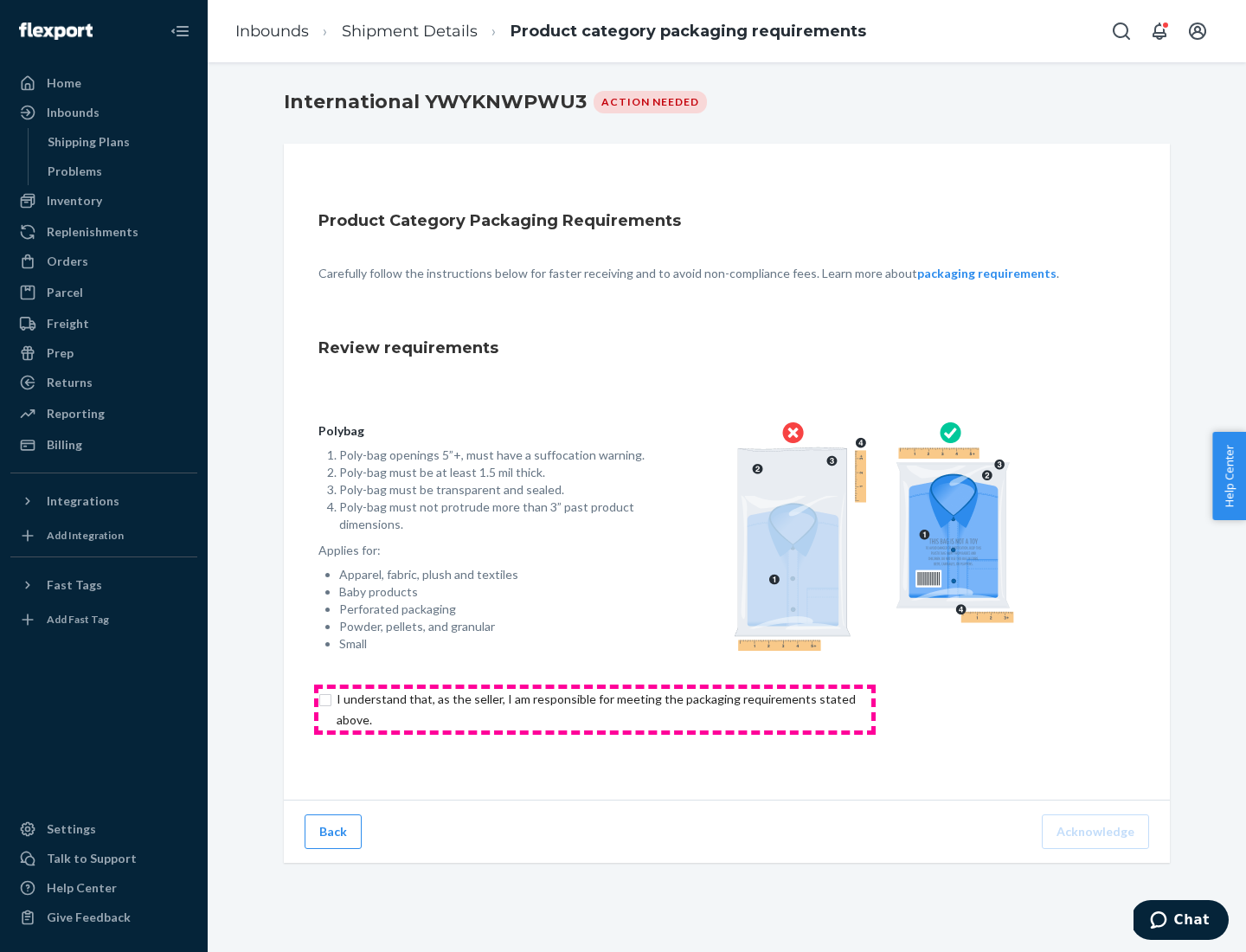
click at [595, 708] on input "checkbox" at bounding box center [606, 709] width 575 height 42
checkbox input "true"
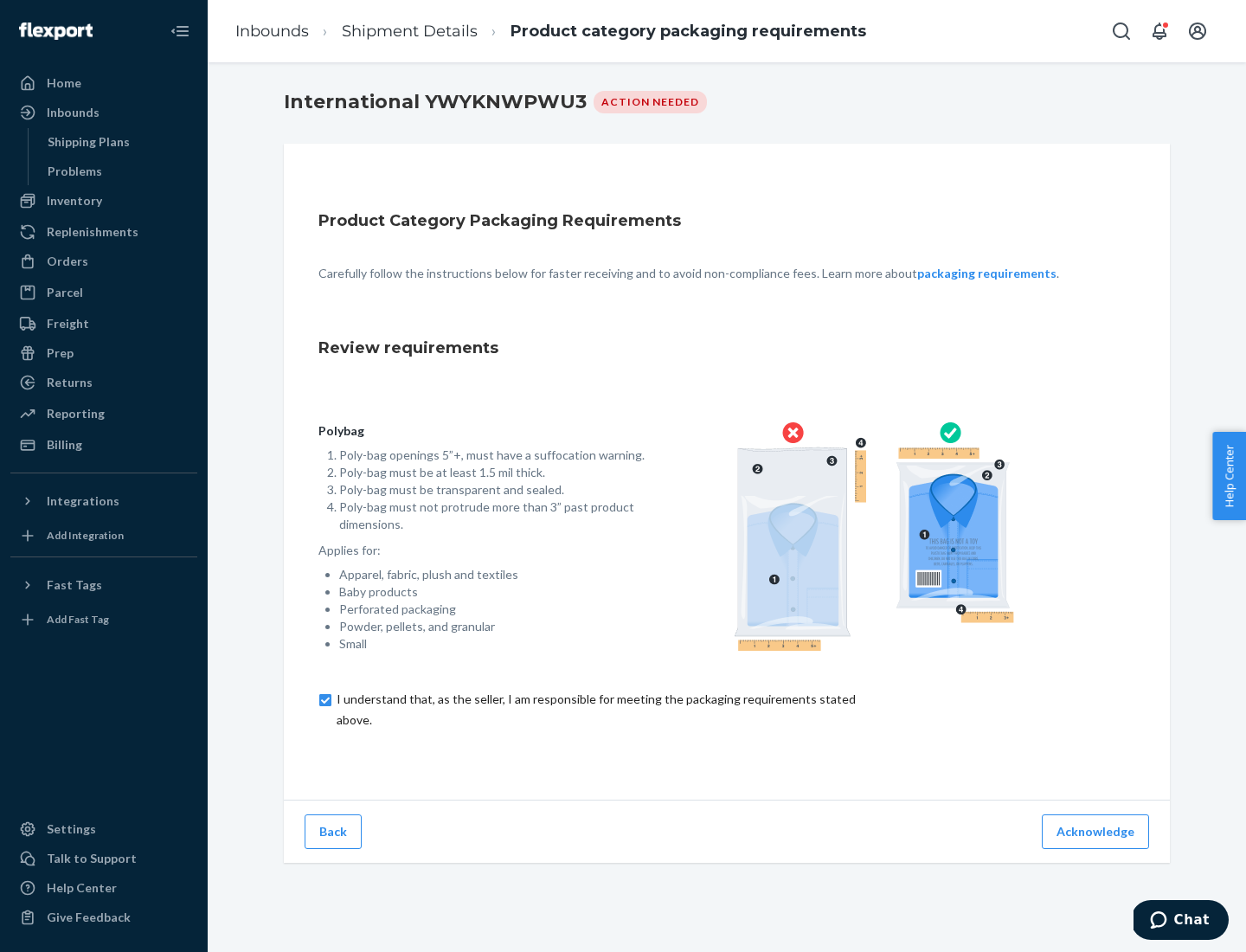
click at [1097, 831] on button "Acknowledge" at bounding box center [1094, 831] width 107 height 34
